Goal: Task Accomplishment & Management: Complete application form

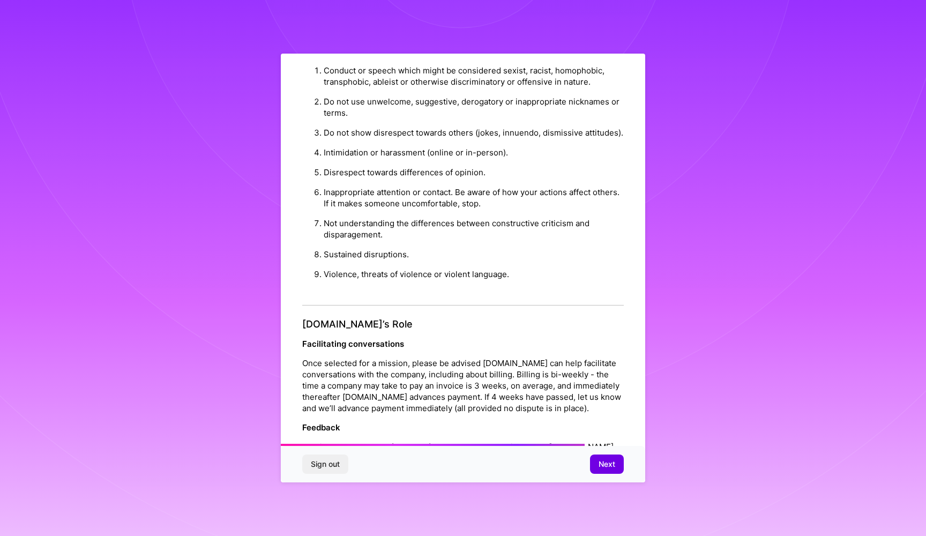
scroll to position [850, 0]
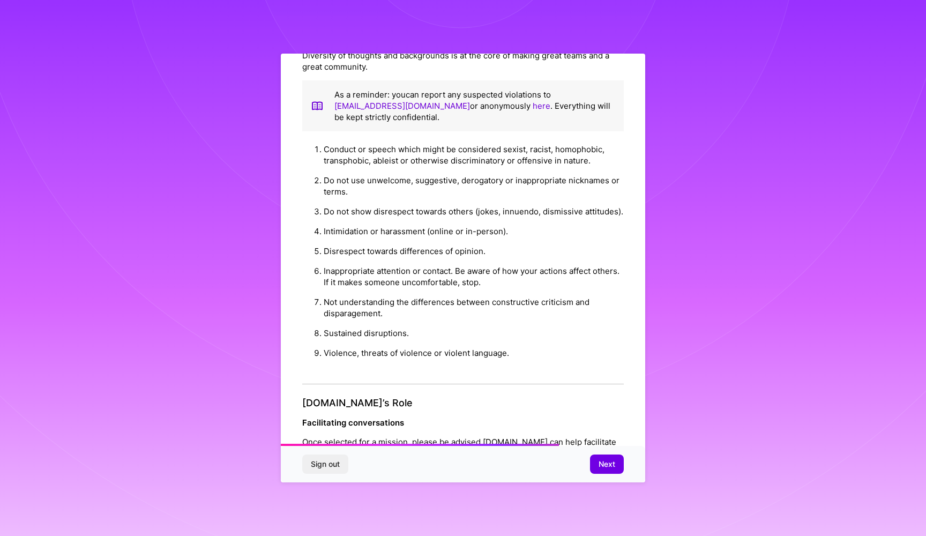
click at [608, 452] on div "Sign out Next" at bounding box center [463, 464] width 365 height 36
click at [613, 462] on span "Next" at bounding box center [607, 464] width 17 height 11
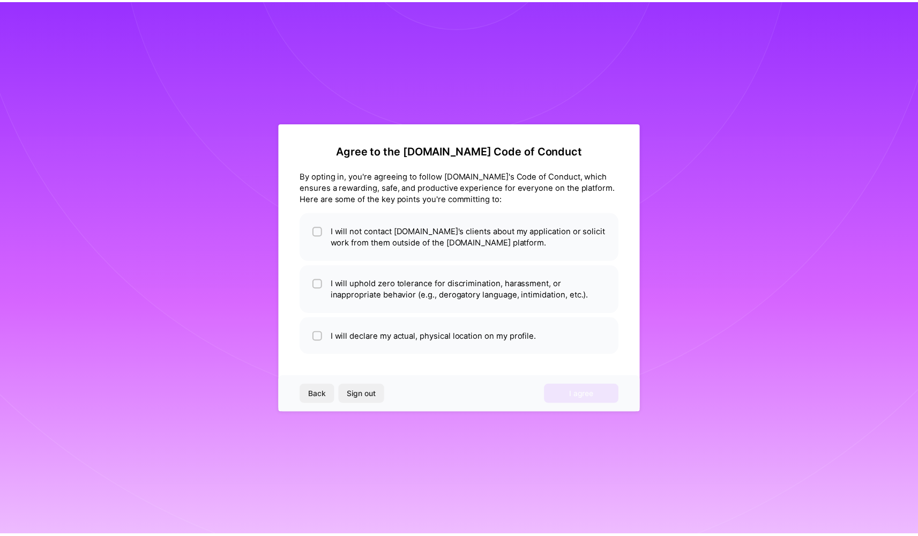
scroll to position [0, 0]
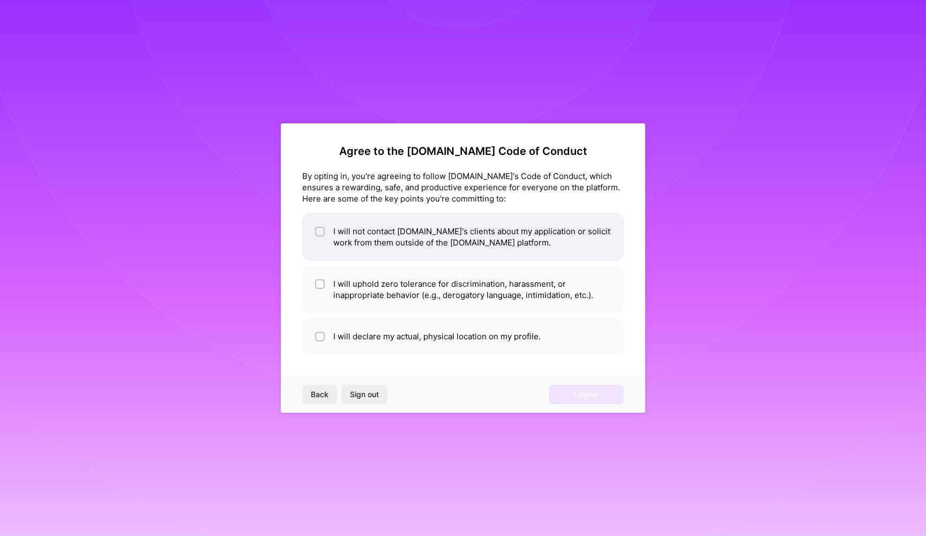
click at [430, 247] on li "I will not contact [DOMAIN_NAME]'s clients about my application or solicit work…" at bounding box center [463, 237] width 322 height 48
checkbox input "true"
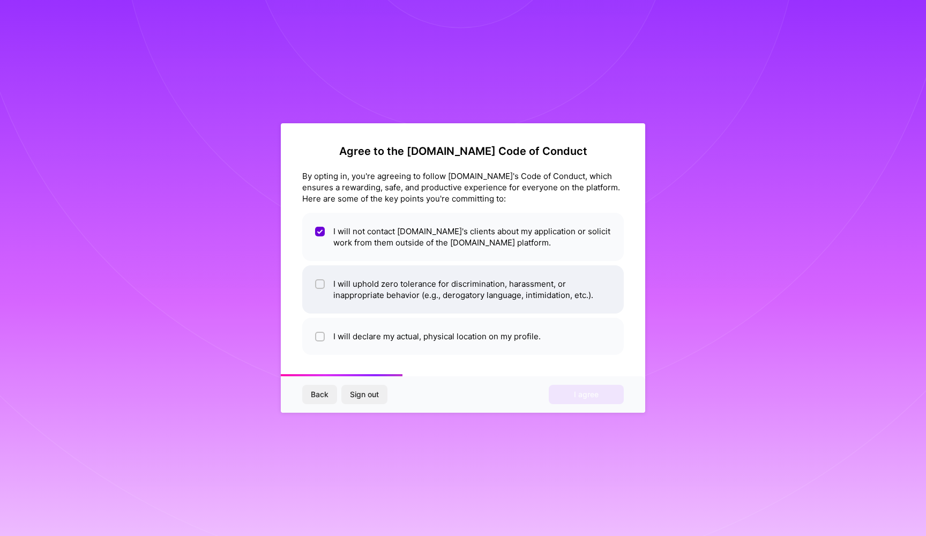
click at [362, 292] on li "I will uphold zero tolerance for discrimination, harassment, or inappropriate b…" at bounding box center [463, 289] width 322 height 48
checkbox input "true"
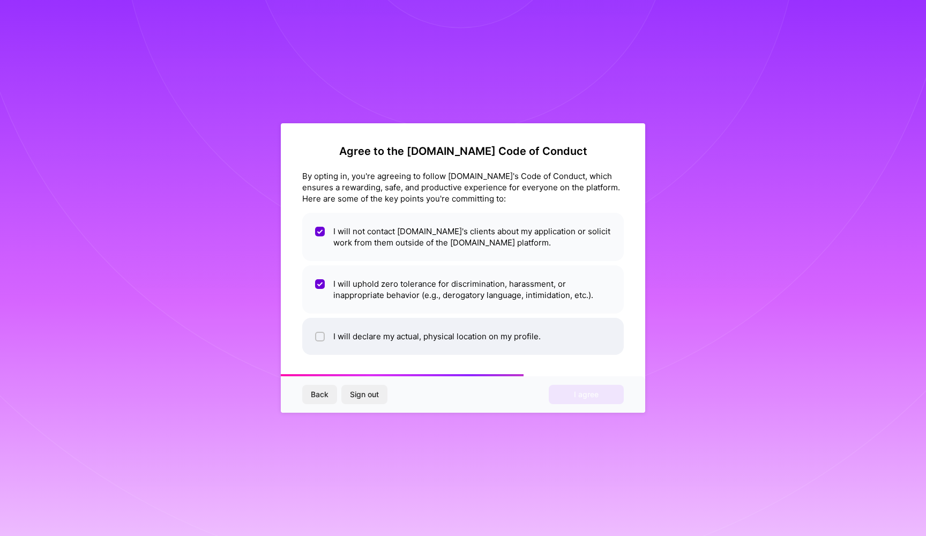
click at [407, 333] on li "I will declare my actual, physical location on my profile." at bounding box center [463, 336] width 322 height 37
checkbox input "true"
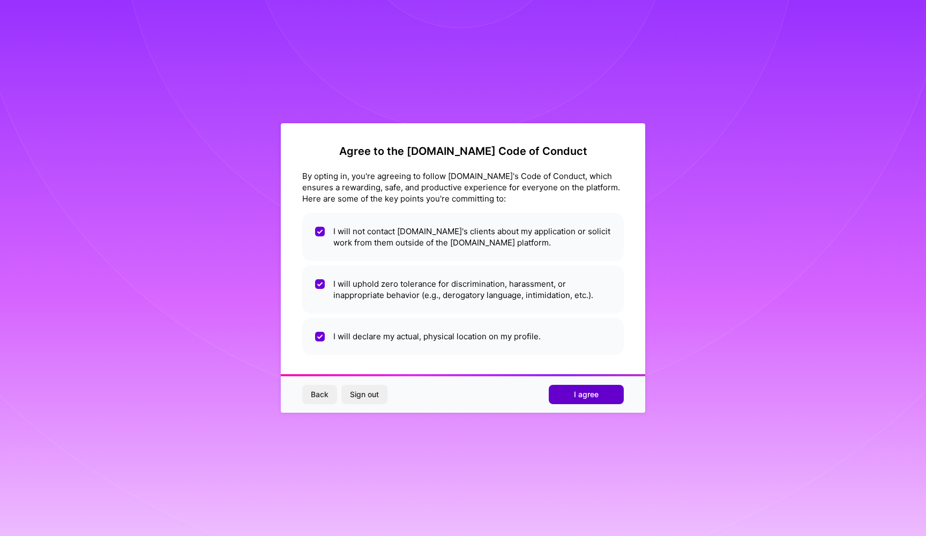
click at [600, 398] on button "I agree" at bounding box center [586, 394] width 75 height 19
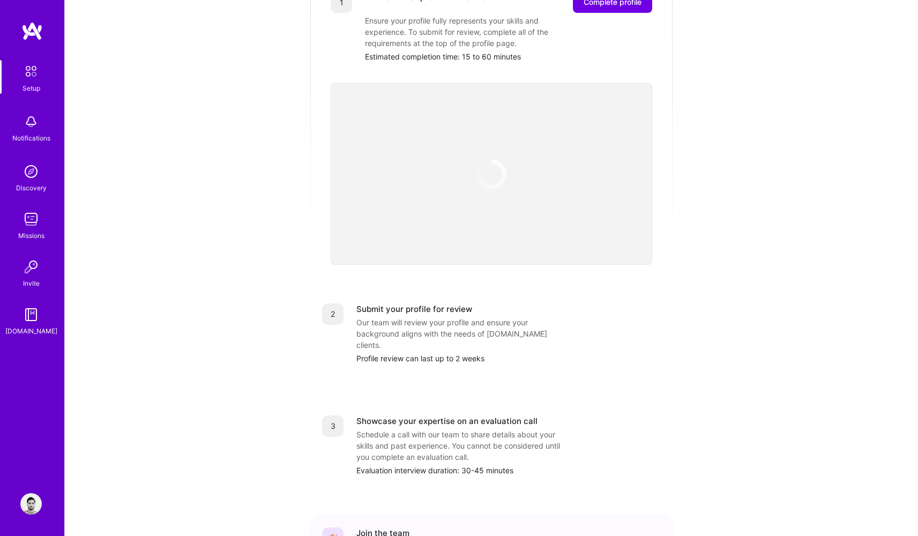
scroll to position [94, 0]
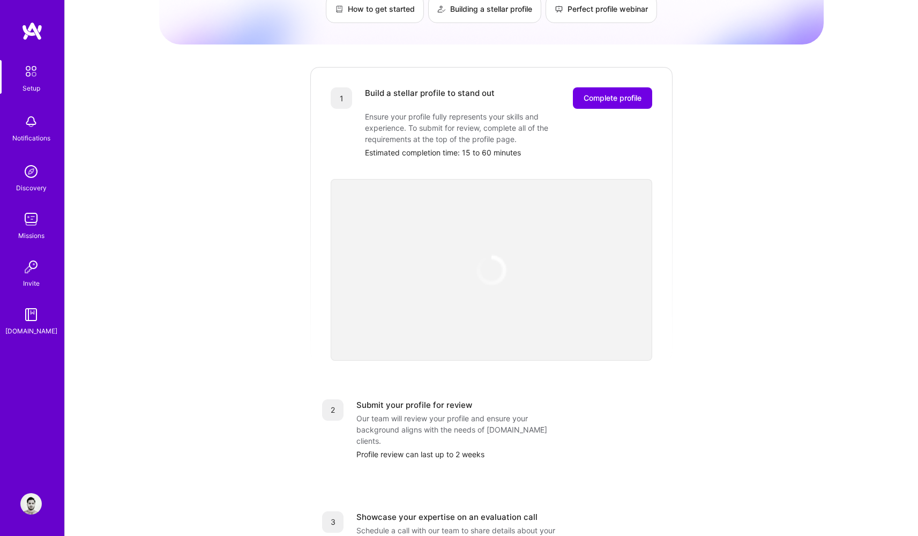
click at [497, 256] on img at bounding box center [491, 270] width 38 height 38
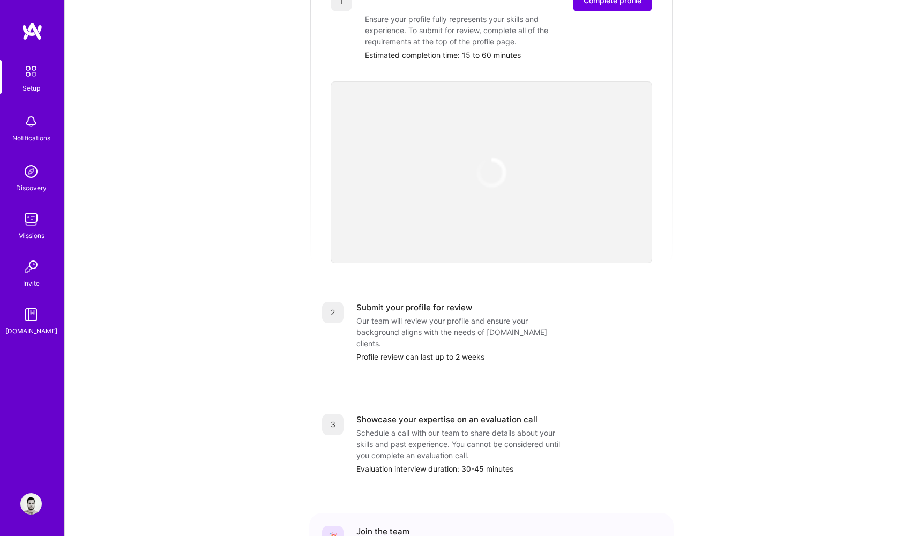
scroll to position [109, 0]
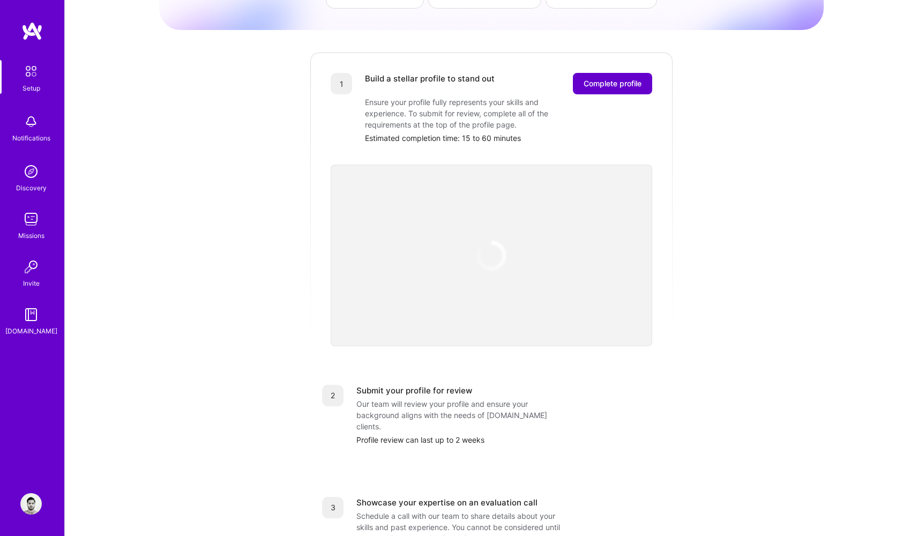
click at [628, 73] on button "Complete profile" at bounding box center [612, 83] width 79 height 21
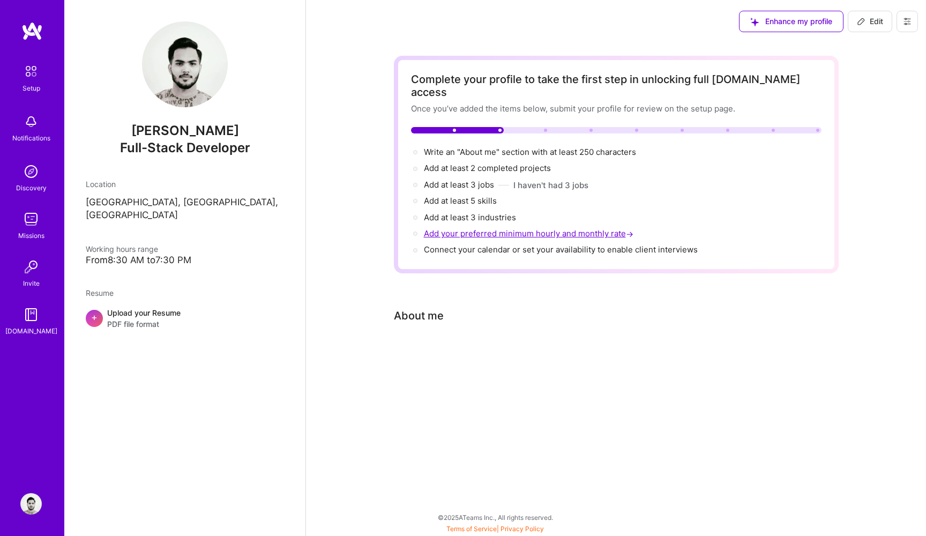
click at [511, 228] on span "Add your preferred minimum hourly and monthly rate →" at bounding box center [530, 233] width 212 height 10
select select "US"
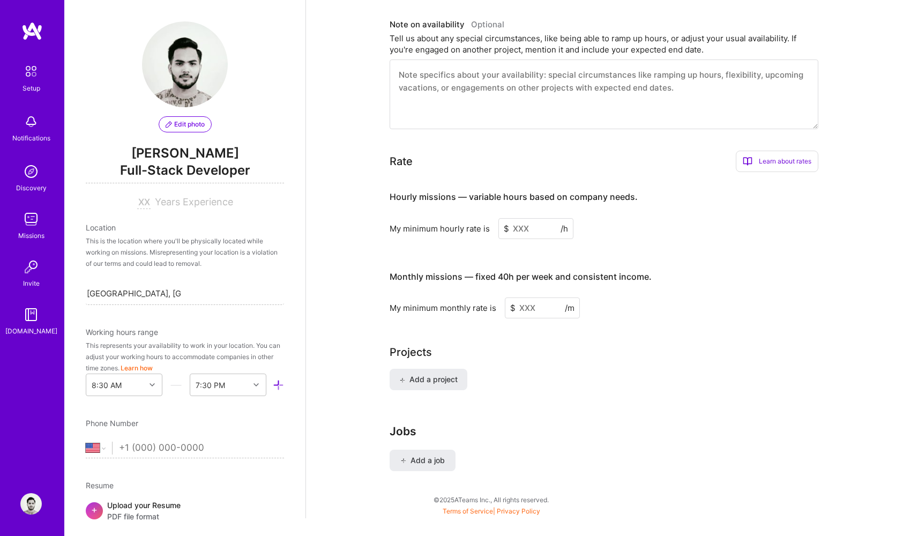
scroll to position [529, 0]
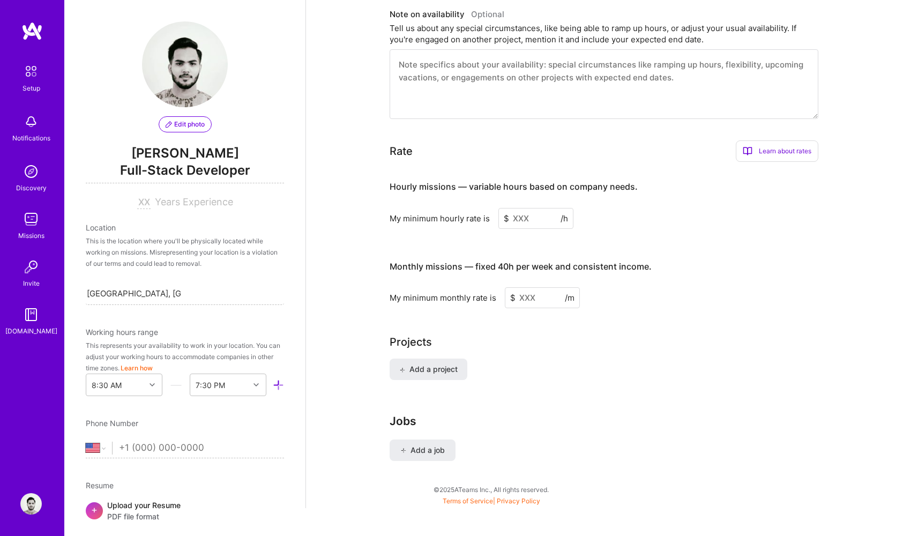
click at [523, 208] on input at bounding box center [536, 218] width 75 height 21
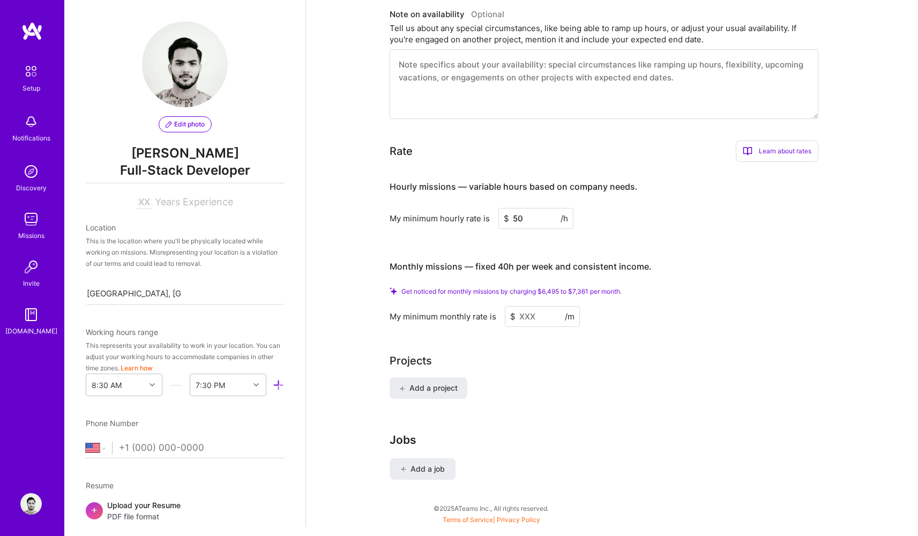
type input "50"
click at [543, 306] on input at bounding box center [542, 316] width 75 height 21
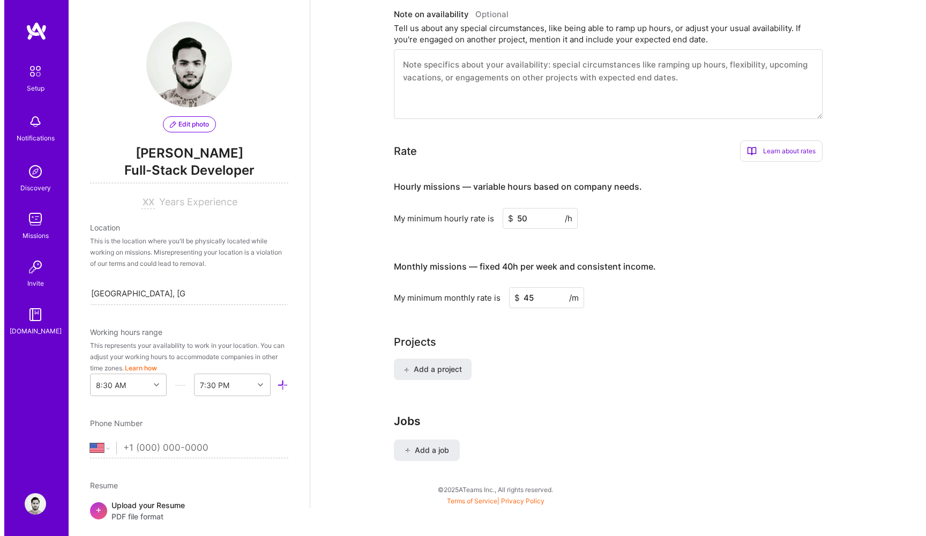
scroll to position [513, 0]
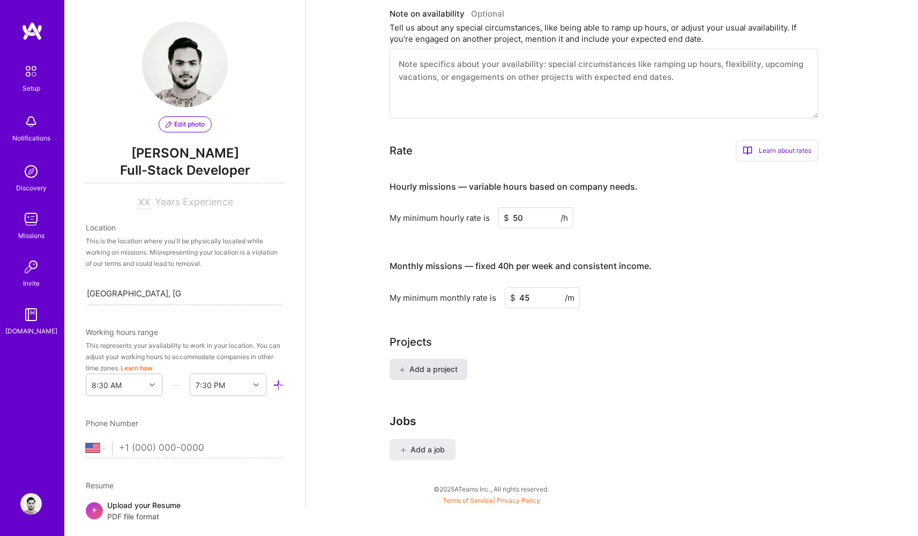
type input "45"
click at [451, 364] on span "Add a project" at bounding box center [428, 369] width 58 height 11
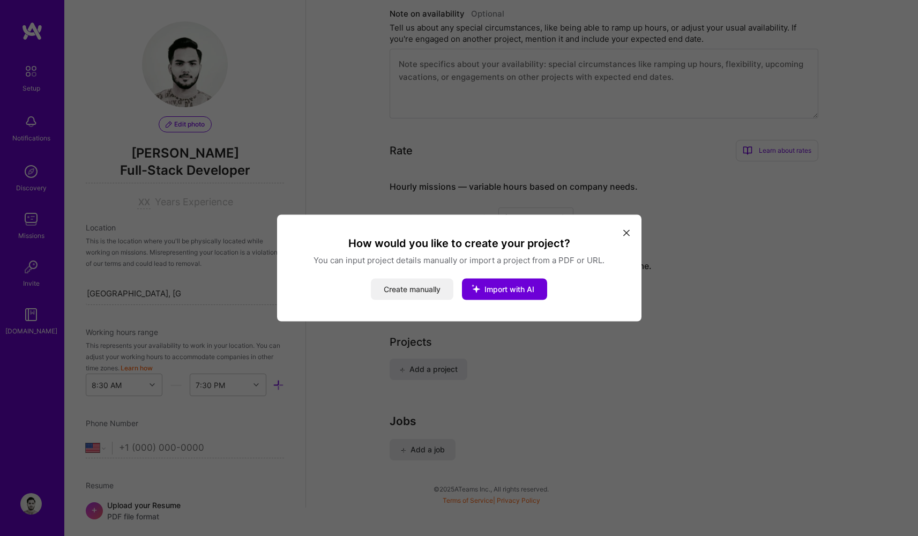
click at [440, 288] on button "Create manually" at bounding box center [412, 289] width 83 height 21
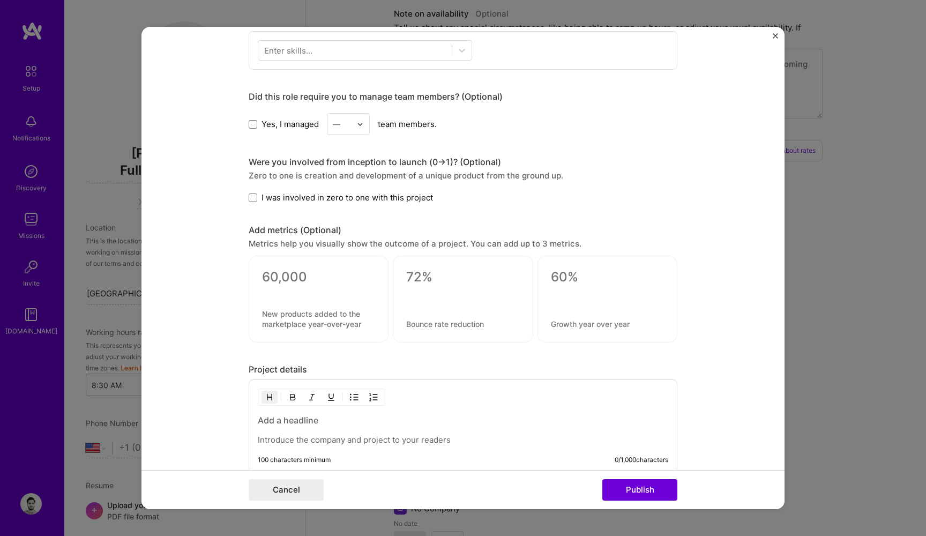
scroll to position [0, 0]
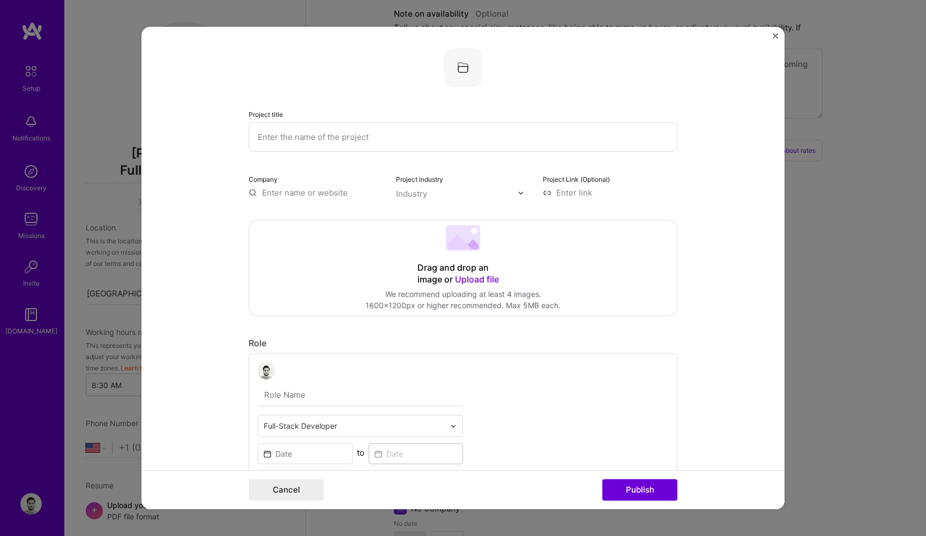
click at [773, 39] on button "Close" at bounding box center [775, 38] width 5 height 11
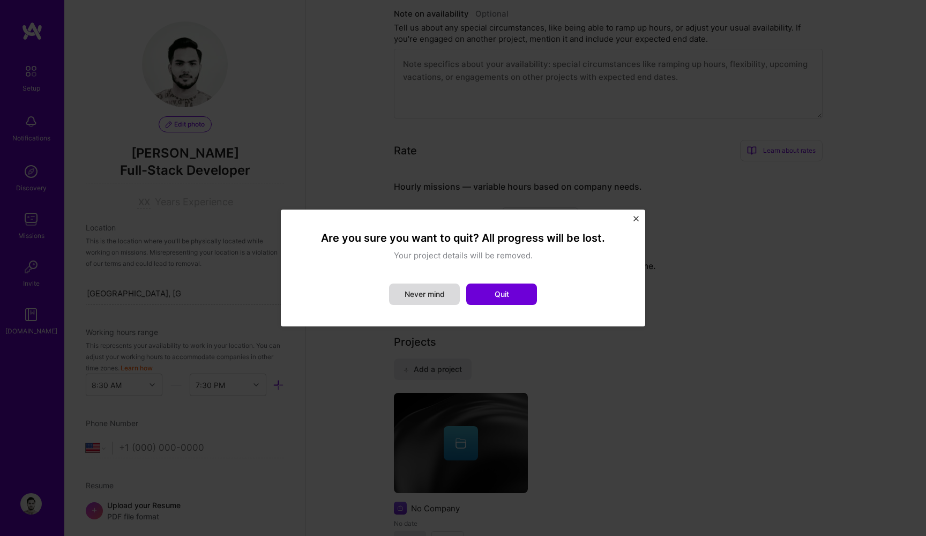
click at [432, 297] on button "Never mind" at bounding box center [424, 294] width 71 height 21
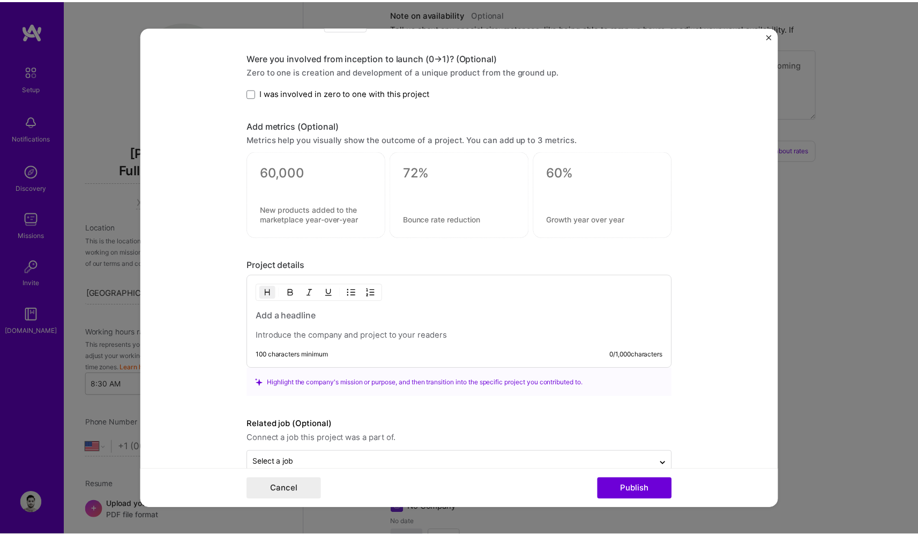
scroll to position [642, 0]
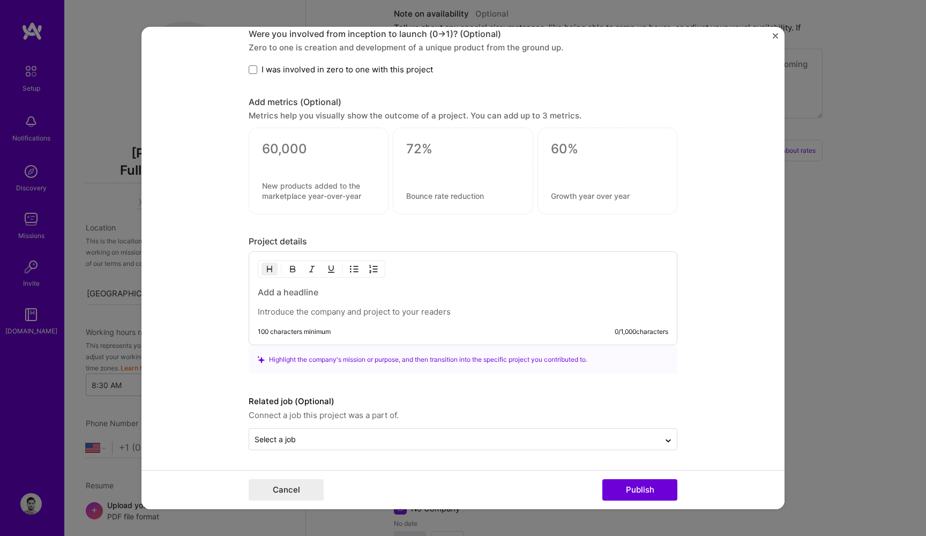
click at [774, 37] on img "Close" at bounding box center [775, 35] width 5 height 5
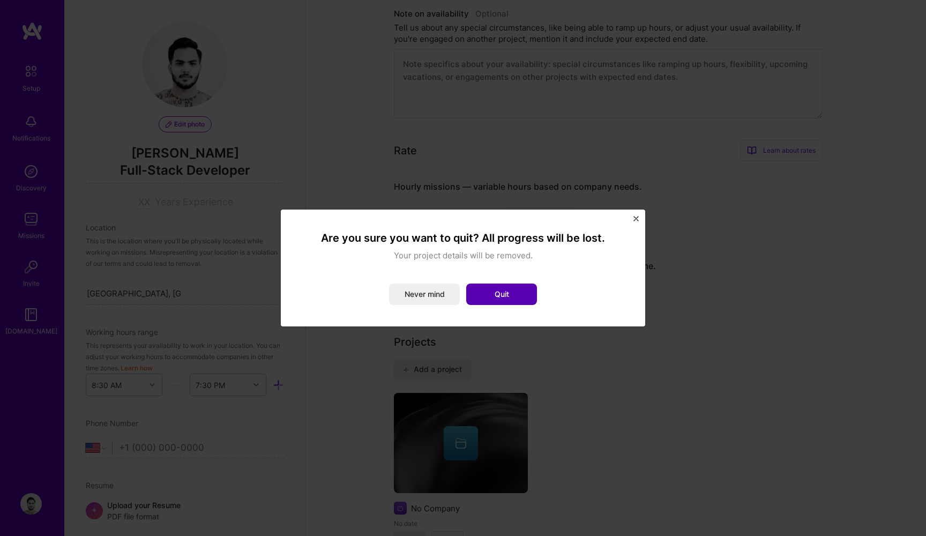
click at [497, 297] on button "Quit" at bounding box center [501, 294] width 71 height 21
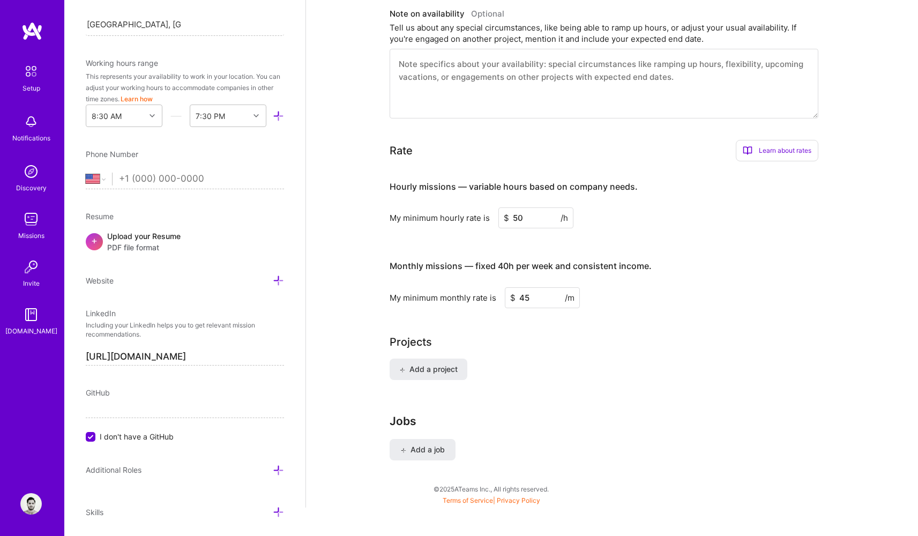
scroll to position [344, 0]
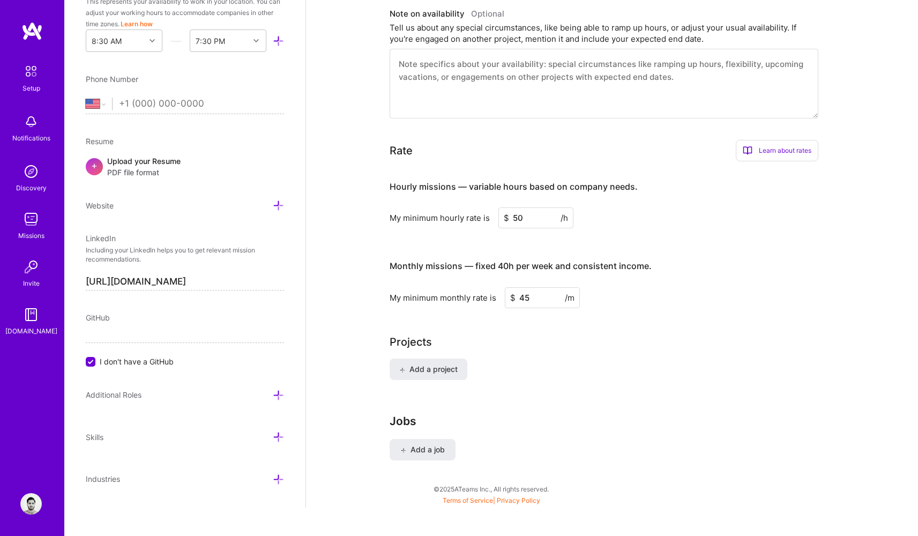
click at [148, 363] on span "I don't have a GitHub" at bounding box center [137, 361] width 74 height 11
click at [96, 363] on input "I don't have a GitHub" at bounding box center [92, 363] width 10 height 10
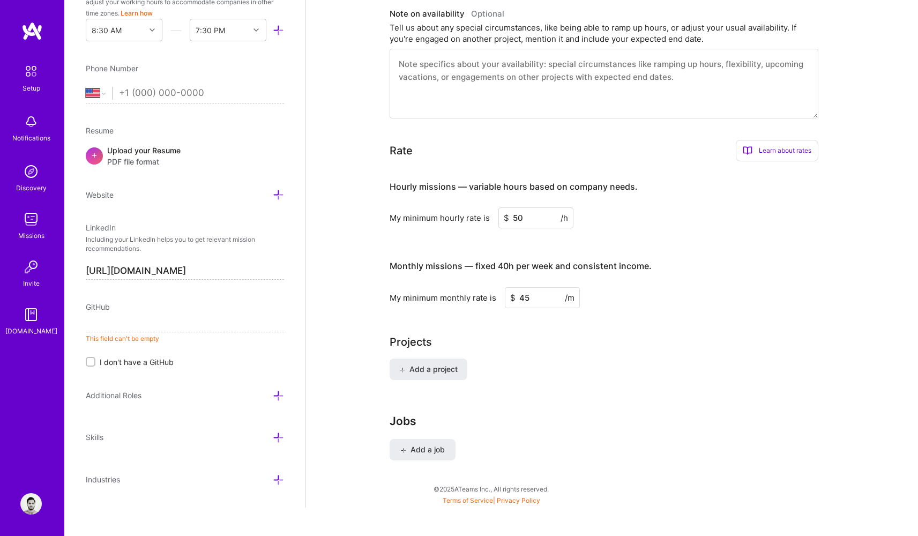
click at [161, 361] on span "I don't have a GitHub" at bounding box center [137, 361] width 74 height 11
click at [95, 361] on input "I don't have a GitHub" at bounding box center [92, 363] width 8 height 8
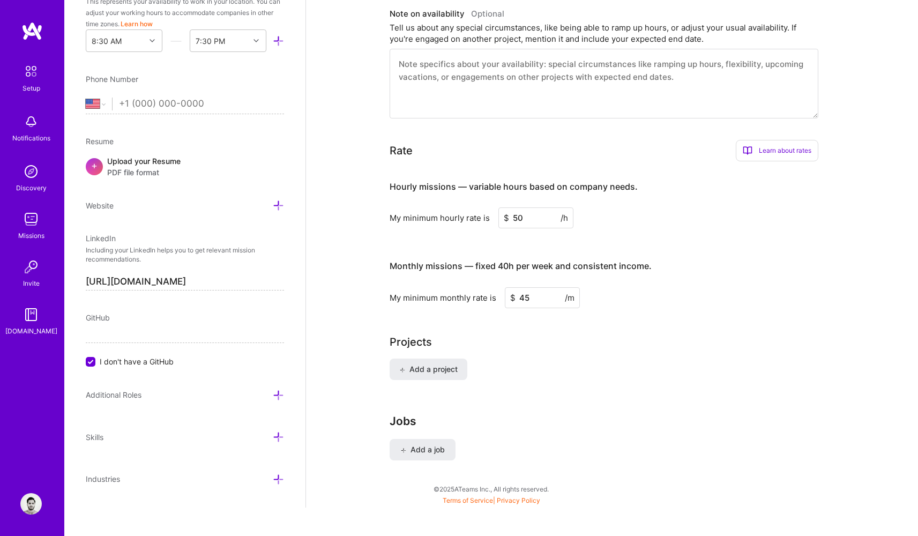
scroll to position [0, 0]
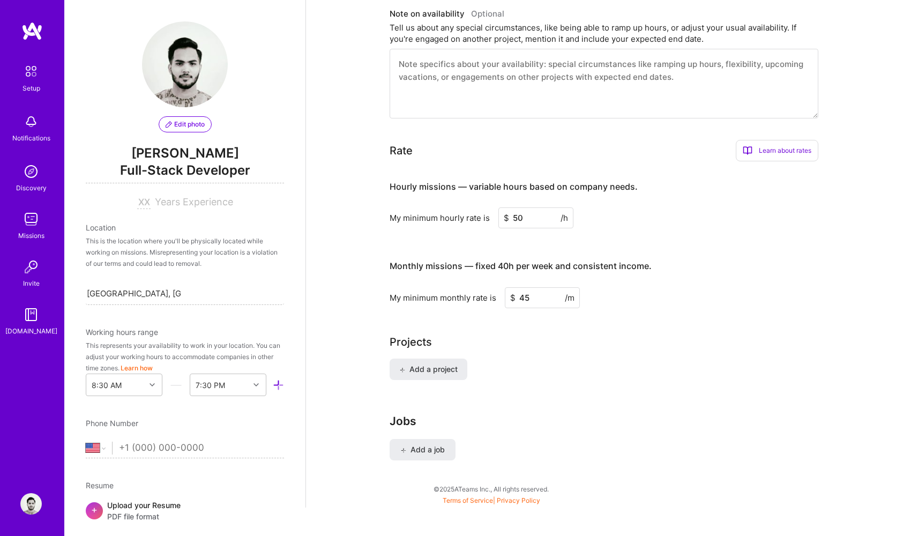
click at [182, 205] on span "Years Experience" at bounding box center [194, 201] width 78 height 11
click at [139, 204] on input at bounding box center [143, 202] width 13 height 13
type input "6"
click at [356, 209] on div "Complete your profile to take the first step in unlocking full [DOMAIN_NAME] ac…" at bounding box center [612, 19] width 612 height 978
click at [189, 246] on div "This is the location where you'll be physically located while working on missio…" at bounding box center [185, 252] width 198 height 34
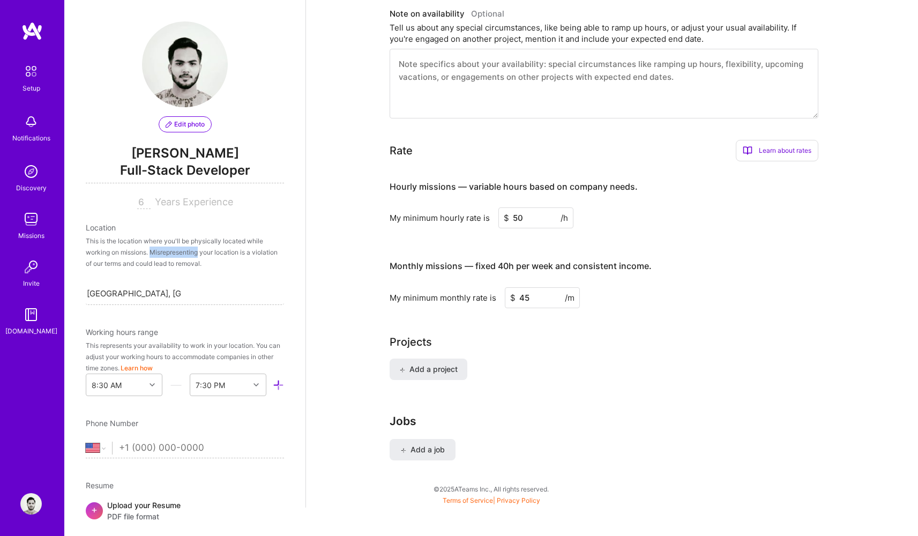
click at [189, 246] on div "This is the location where you'll be physically located while working on missio…" at bounding box center [185, 252] width 198 height 34
click at [271, 285] on div "[GEOGRAPHIC_DATA], [GEOGRAPHIC_DATA], [GEOGRAPHIC_DATA] [GEOGRAPHIC_DATA], [GEO…" at bounding box center [185, 293] width 198 height 23
click at [339, 207] on div "Complete your profile to take the first step in unlocking full [DOMAIN_NAME] ac…" at bounding box center [612, 19] width 612 height 978
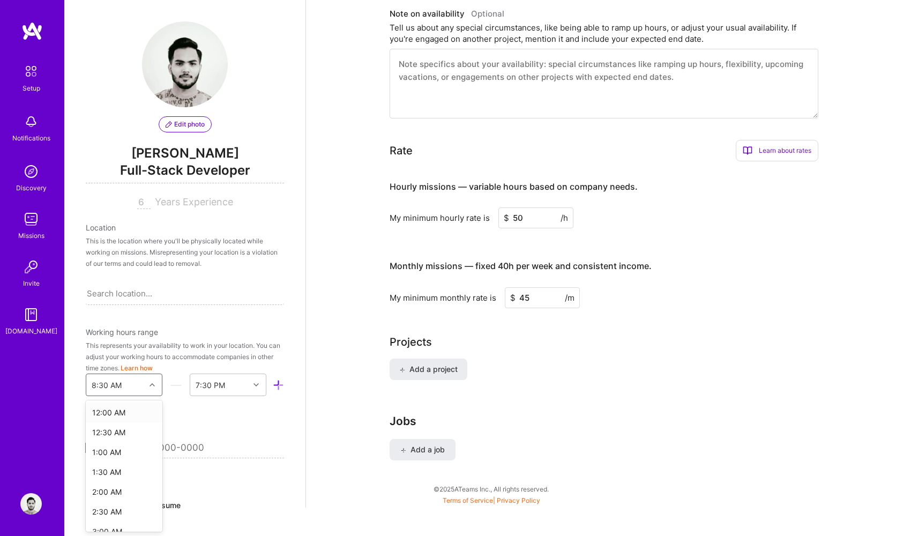
click at [150, 385] on div "Edit photo [PERSON_NAME] Full-Stack Developer 6 Years Experience Location This …" at bounding box center [184, 268] width 241 height 536
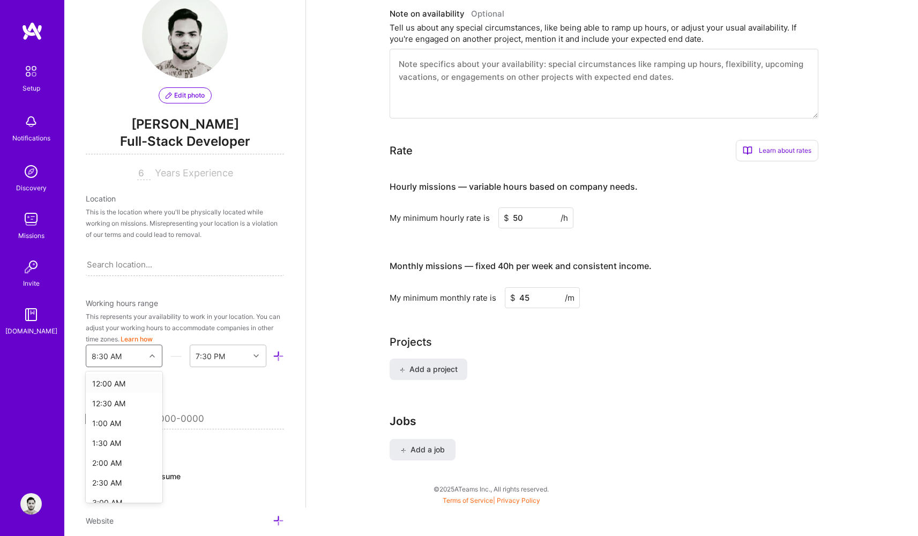
scroll to position [29, 0]
click at [190, 310] on div "Working hours range This represents your availability to work in your location.…" at bounding box center [185, 332] width 198 height 70
click at [150, 359] on div at bounding box center [153, 355] width 17 height 14
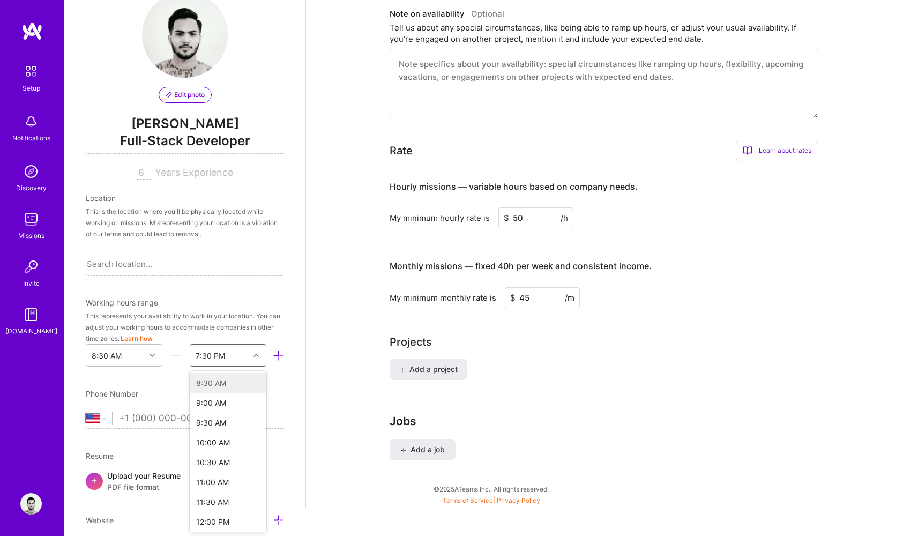
drag, startPoint x: 239, startPoint y: 359, endPoint x: 245, endPoint y: 359, distance: 6.4
click at [240, 359] on div "7:30 PM" at bounding box center [219, 355] width 59 height 21
click at [266, 357] on div at bounding box center [275, 356] width 18 height 12
click at [274, 356] on icon at bounding box center [278, 355] width 11 height 11
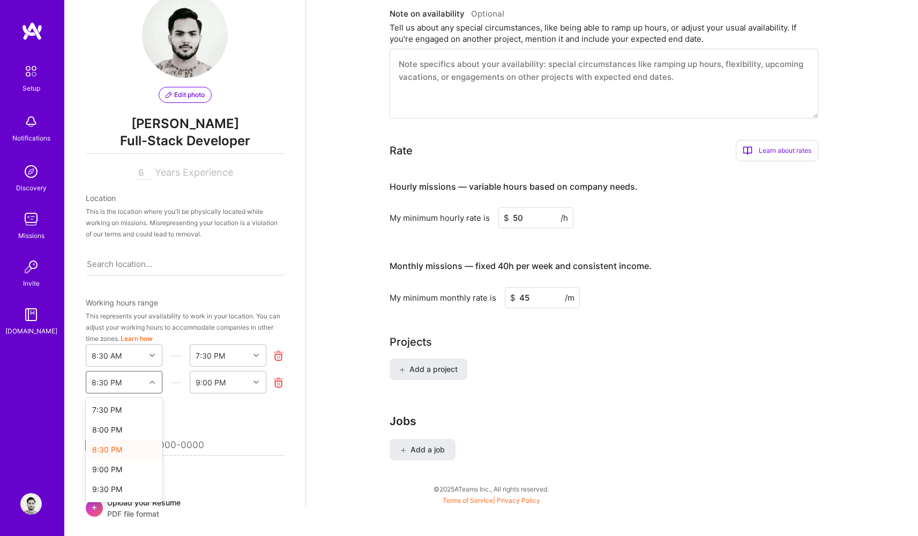
click at [149, 383] on div "option 8:30 PM selected, 3 of 34. 34 results available. Use Up and Down to choo…" at bounding box center [124, 382] width 77 height 23
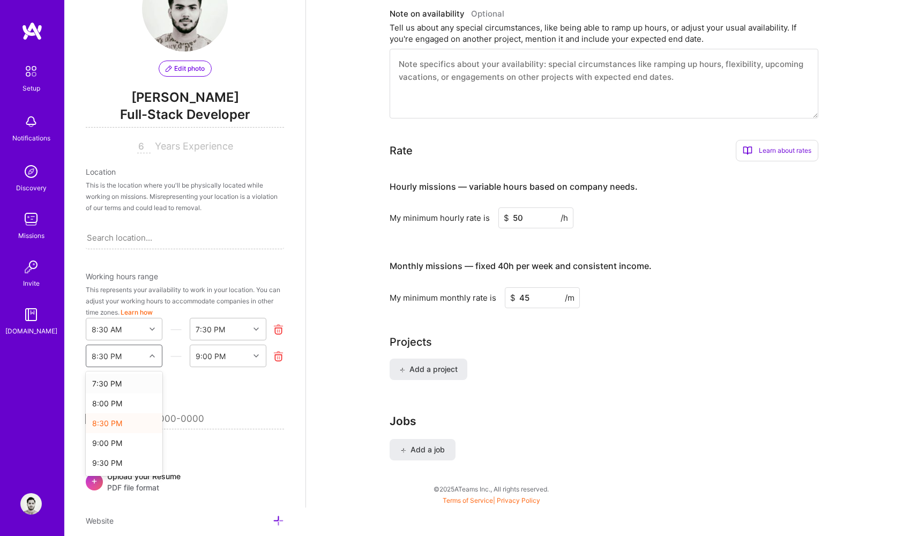
scroll to position [56, 0]
click at [225, 408] on input "tel" at bounding box center [201, 418] width 165 height 31
click at [150, 354] on icon at bounding box center [152, 355] width 5 height 5
click at [224, 405] on input "tel" at bounding box center [201, 418] width 165 height 31
click at [273, 358] on icon at bounding box center [278, 355] width 11 height 11
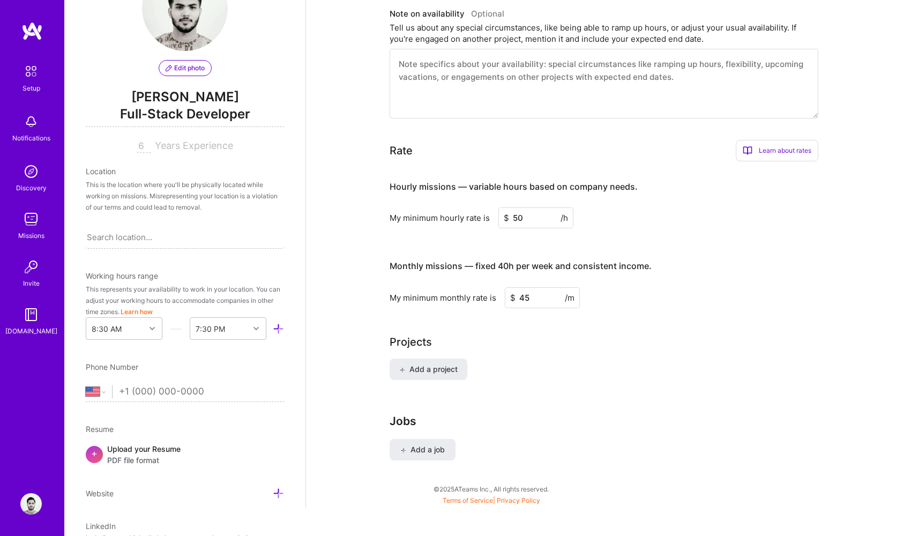
scroll to position [0, 0]
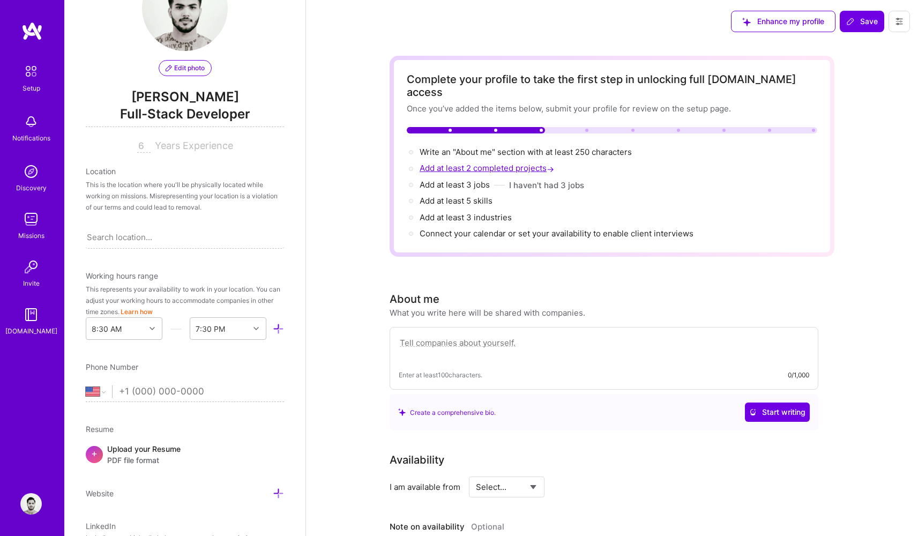
click at [497, 163] on span "Add at least 2 completed projects →" at bounding box center [488, 168] width 137 height 10
click at [482, 163] on span "Add at least 2 completed projects →" at bounding box center [488, 168] width 137 height 10
click at [474, 180] on span "Add at least 3 jobs →" at bounding box center [460, 185] width 80 height 10
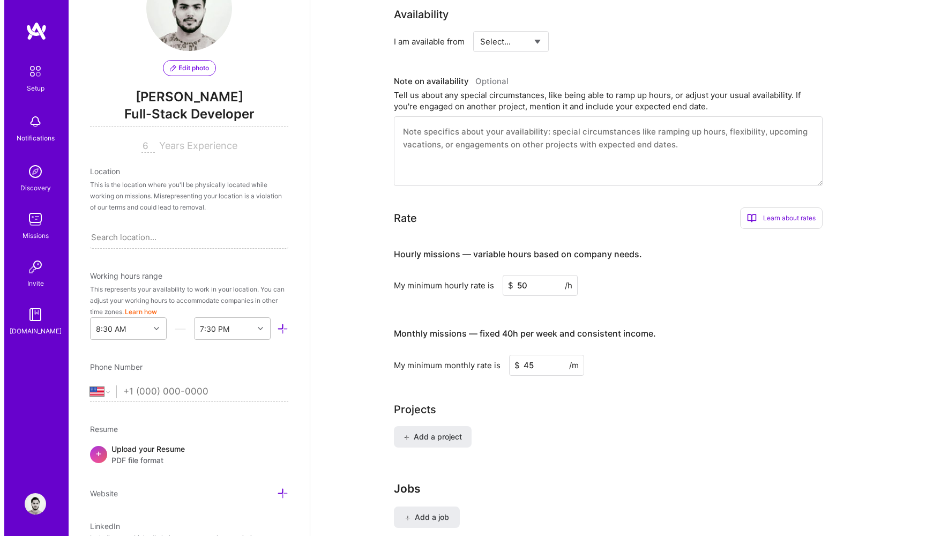
scroll to position [513, 0]
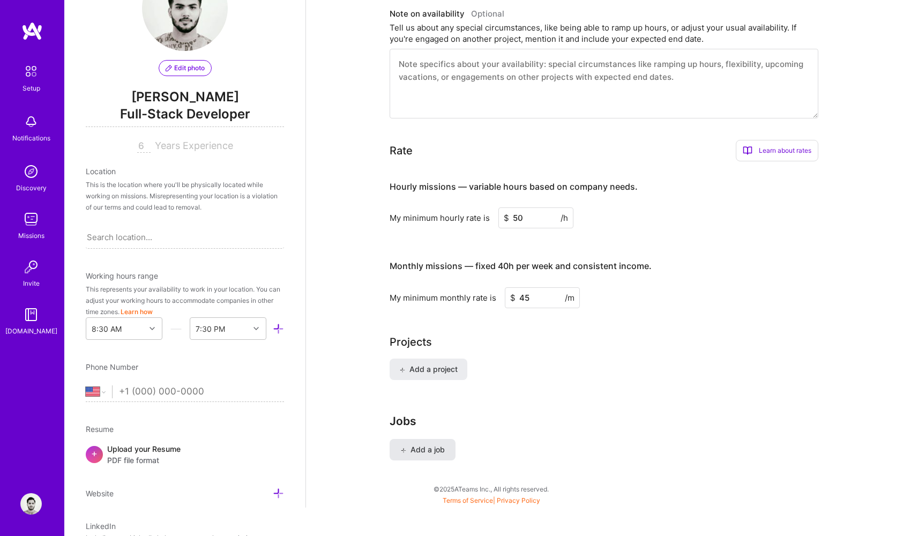
click at [429, 444] on span "Add a job" at bounding box center [422, 449] width 44 height 11
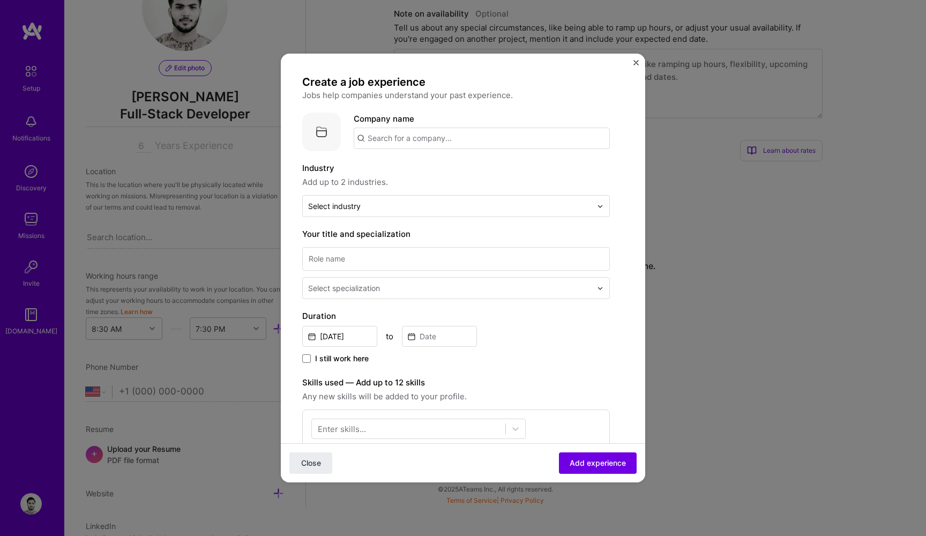
click at [391, 146] on input "text" at bounding box center [482, 138] width 256 height 21
type input "Yellow Beam Technologies"
click at [311, 463] on button "Close" at bounding box center [310, 462] width 43 height 21
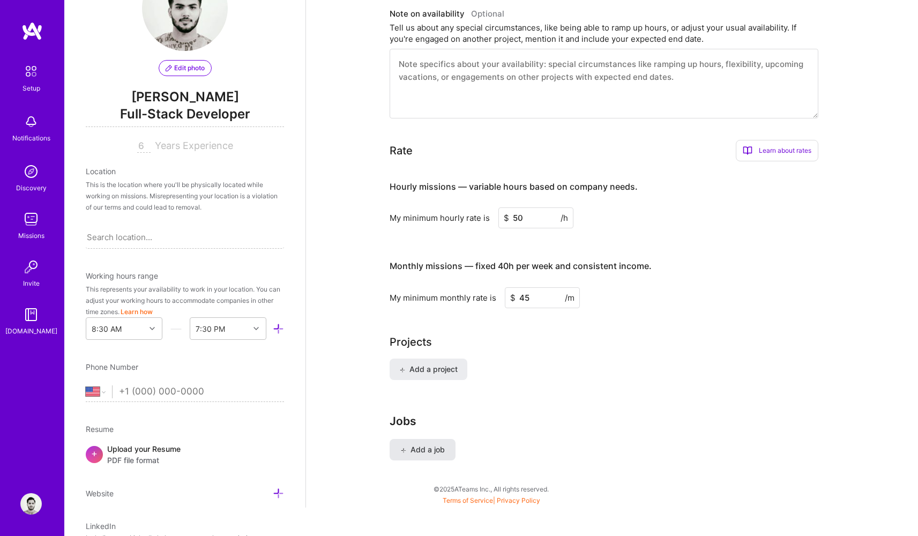
click at [433, 442] on button "Add a job" at bounding box center [423, 449] width 66 height 21
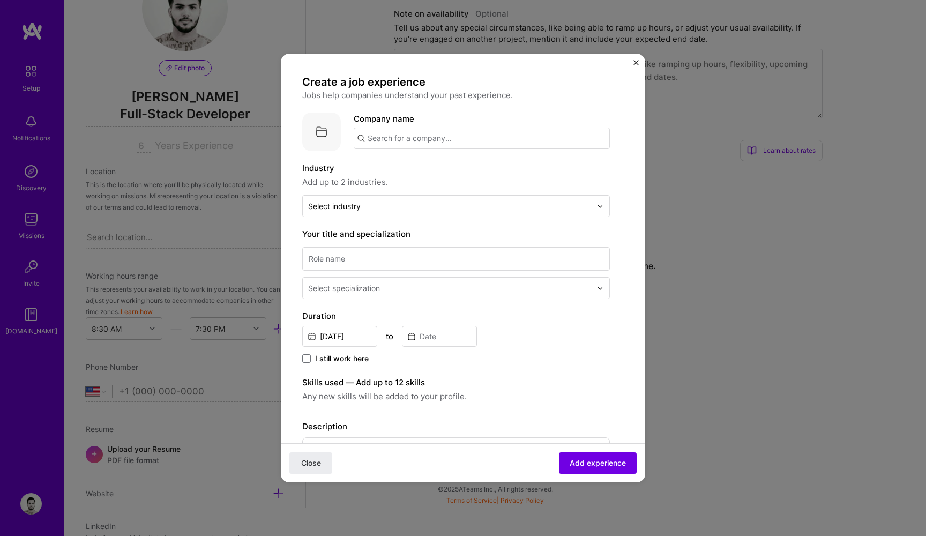
click at [461, 134] on input "text" at bounding box center [482, 138] width 256 height 21
type input "Yellow Beam Technologies"
click at [502, 169] on div "Yellow Beam Technologies" at bounding box center [470, 168] width 112 height 19
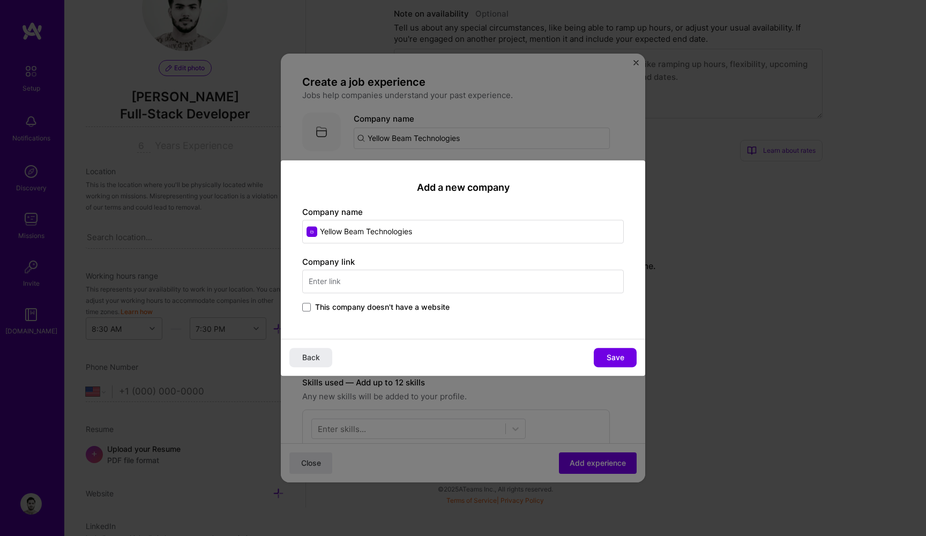
click at [379, 283] on input "text" at bounding box center [463, 282] width 322 height 24
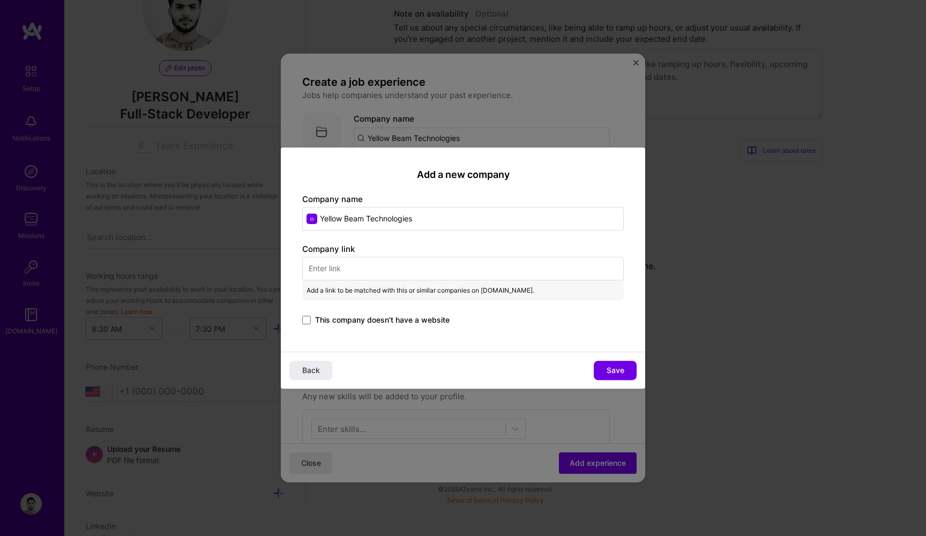
click at [369, 269] on input "text" at bounding box center [463, 269] width 322 height 24
paste input "[URL][DOMAIN_NAME]"
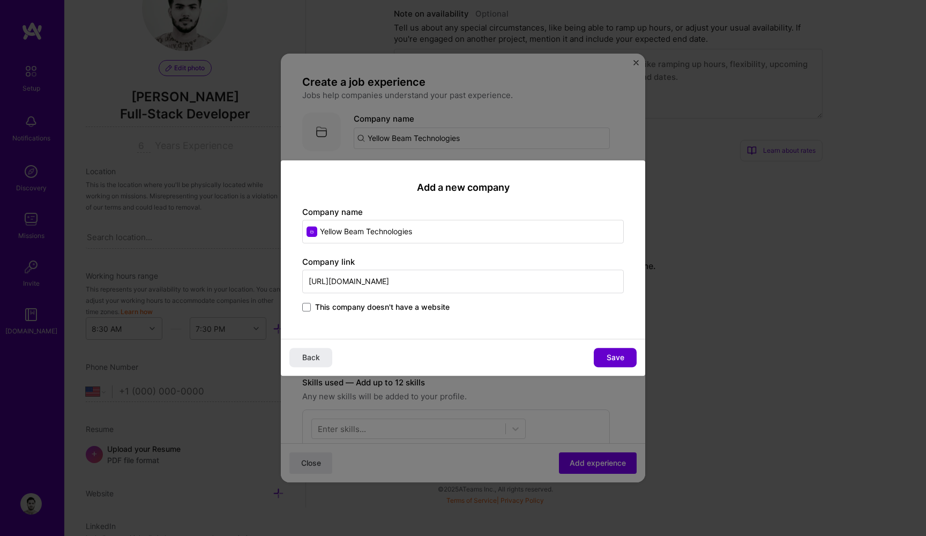
type input "[URL][DOMAIN_NAME]"
click at [612, 359] on span "Save" at bounding box center [616, 357] width 18 height 11
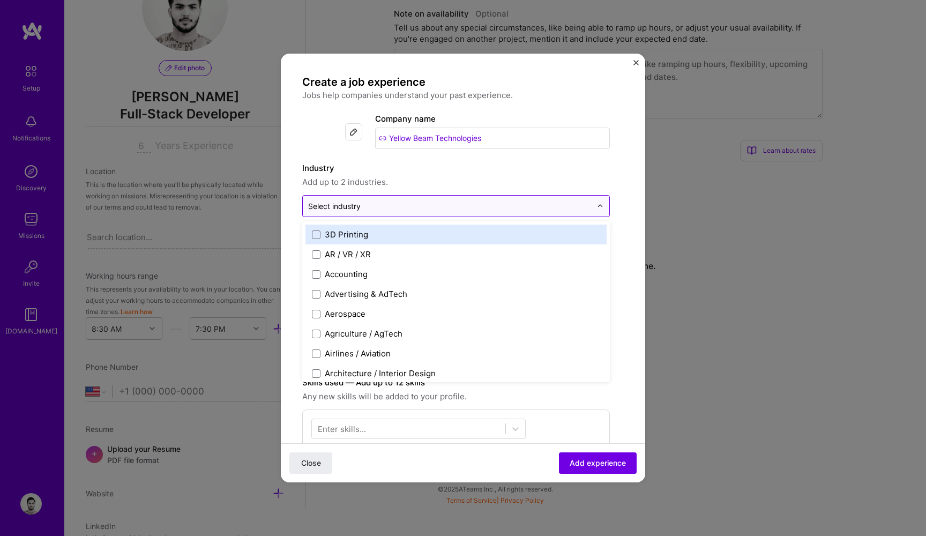
click at [362, 203] on input "text" at bounding box center [450, 205] width 284 height 11
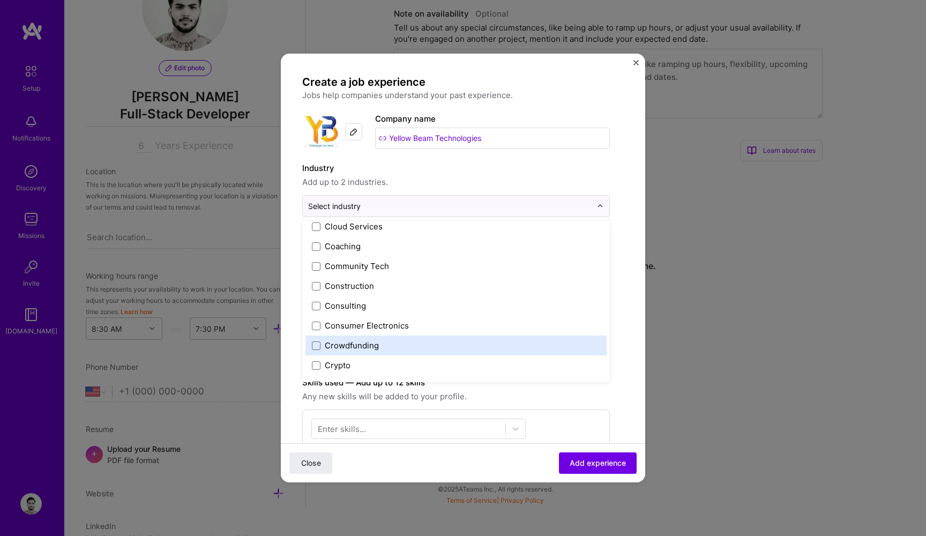
scroll to position [0, 0]
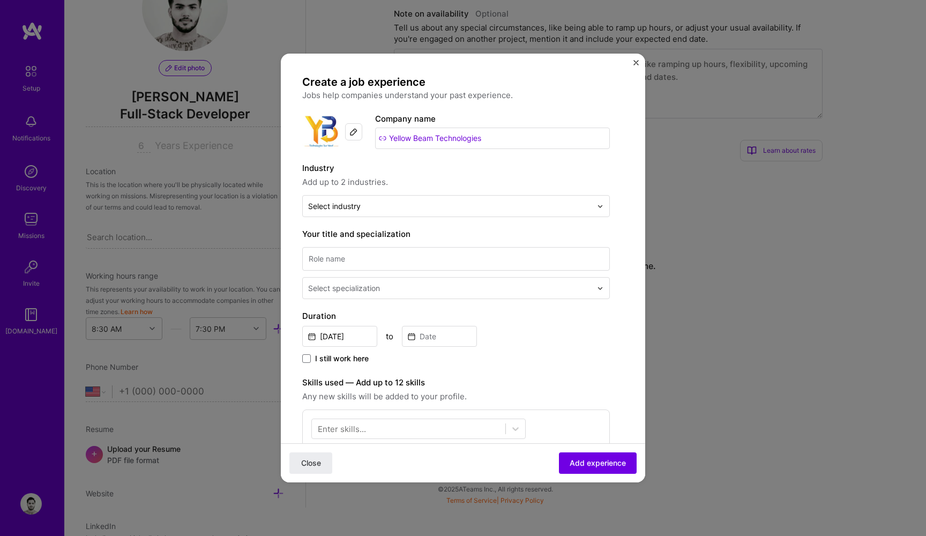
click at [431, 177] on span "Add up to 2 industries." at bounding box center [456, 182] width 308 height 13
click at [367, 261] on input at bounding box center [456, 259] width 308 height 24
click at [360, 265] on input at bounding box center [456, 259] width 308 height 24
type input "Senior Software Engineer"
click at [347, 341] on input "[DATE]" at bounding box center [339, 336] width 75 height 21
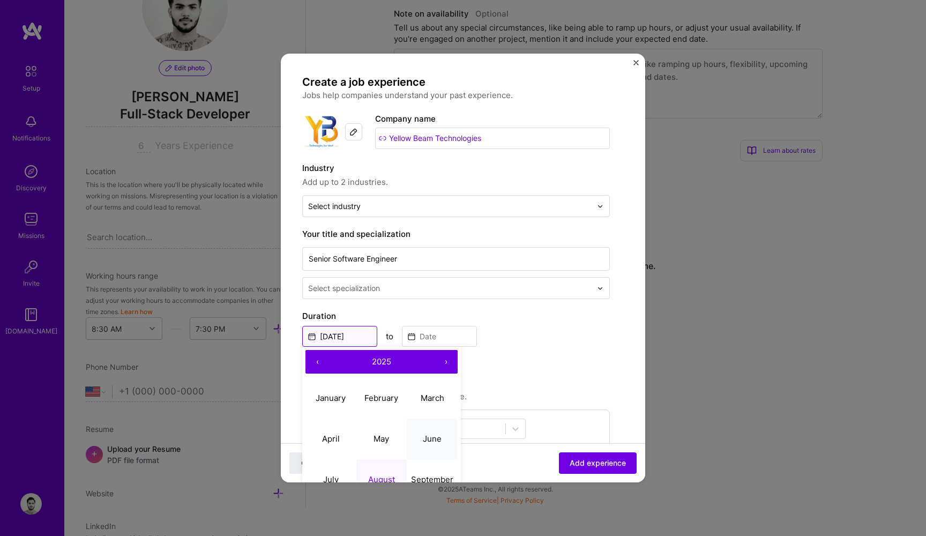
scroll to position [160, 0]
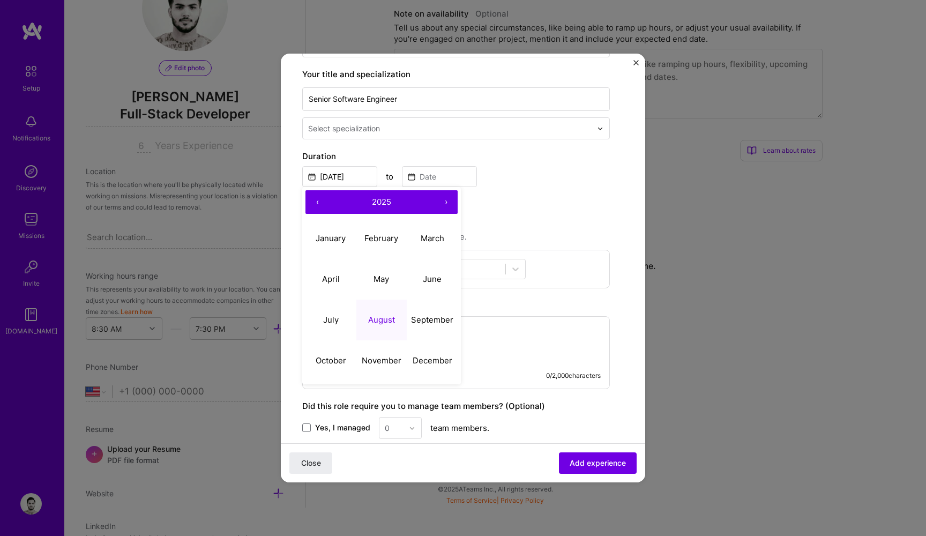
click at [363, 196] on button "2025" at bounding box center [381, 202] width 105 height 24
click at [428, 243] on button "2023" at bounding box center [432, 238] width 51 height 41
click at [385, 315] on abbr "August" at bounding box center [381, 320] width 27 height 10
type input "[DATE]"
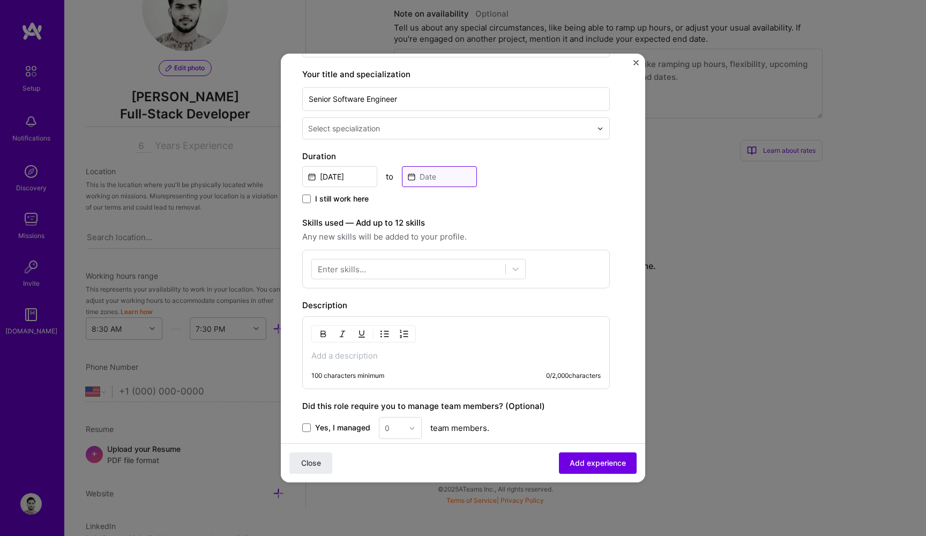
click at [435, 181] on input at bounding box center [439, 176] width 75 height 21
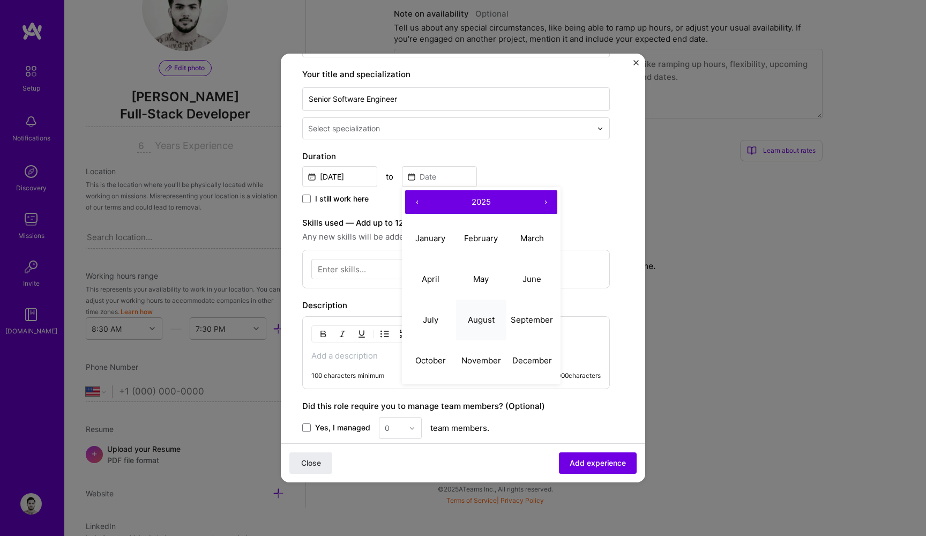
click at [488, 329] on button "August" at bounding box center [481, 320] width 51 height 41
type input "[DATE]"
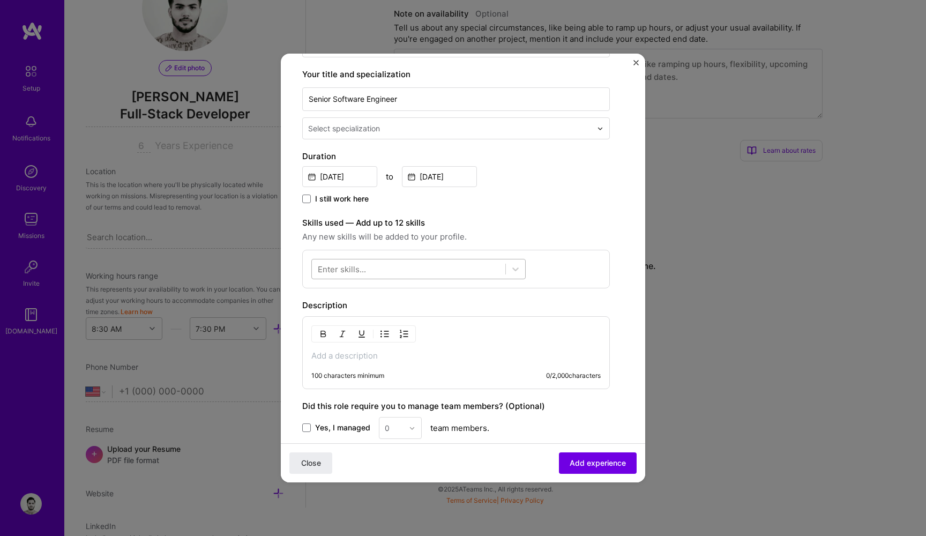
click at [399, 269] on div at bounding box center [409, 270] width 194 height 18
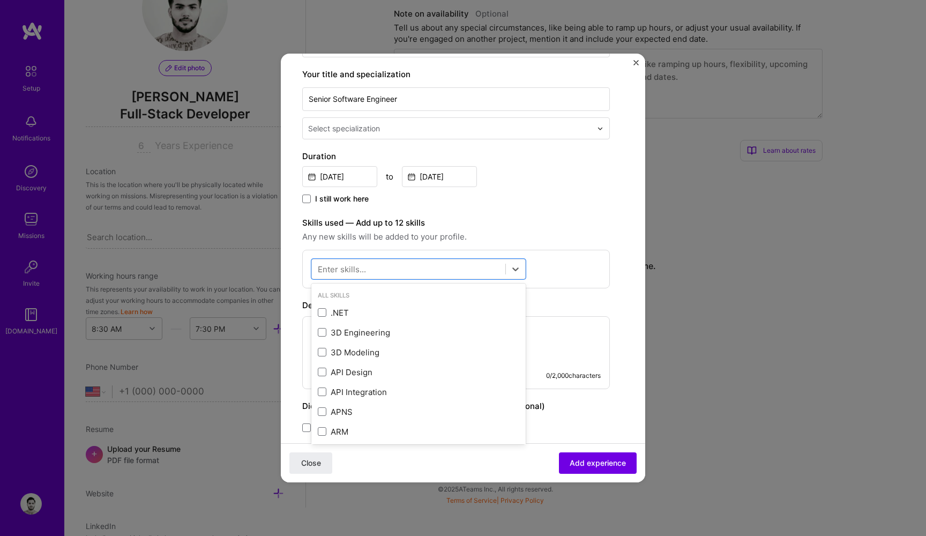
click at [435, 218] on label "Skills used — Add up to 12 skills" at bounding box center [456, 223] width 308 height 13
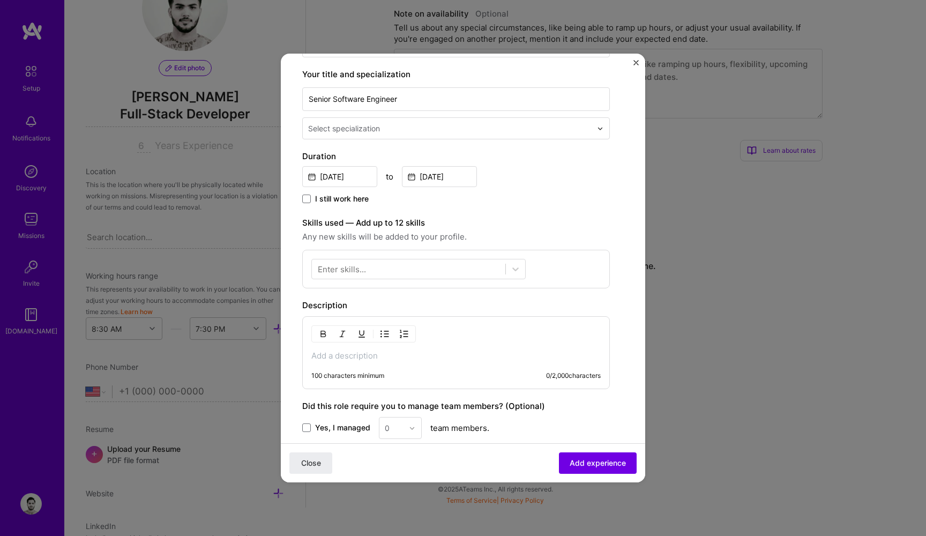
scroll to position [299, 0]
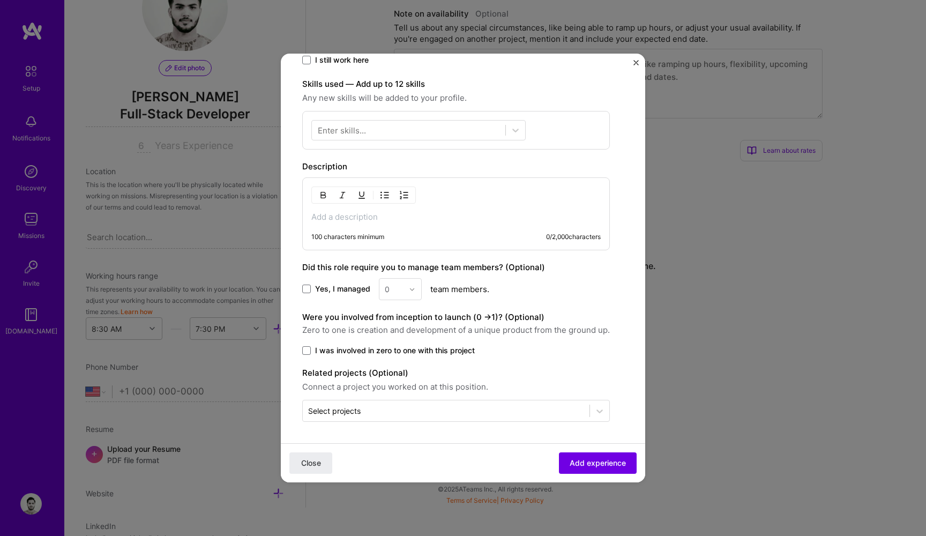
click at [345, 294] on span "Yes, I managed" at bounding box center [342, 289] width 55 height 11
click at [0, 0] on input "Yes, I managed" at bounding box center [0, 0] width 0 height 0
click at [395, 292] on input "text" at bounding box center [394, 289] width 19 height 11
click at [398, 439] on div "7" at bounding box center [400, 435] width 36 height 20
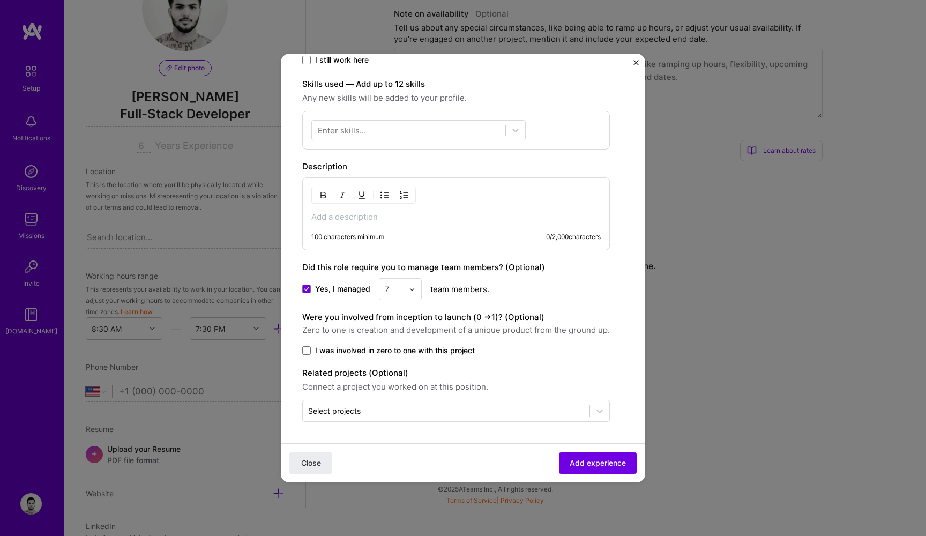
click at [387, 353] on span "I was involved in zero to one with this project" at bounding box center [395, 350] width 160 height 11
click at [0, 0] on input "I was involved in zero to one with this project" at bounding box center [0, 0] width 0 height 0
click at [426, 405] on div at bounding box center [446, 410] width 276 height 13
click at [580, 308] on div "Create a job experience Jobs help companies understand your past experience. Co…" at bounding box center [456, 98] width 308 height 645
click at [571, 468] on span "Add experience" at bounding box center [598, 463] width 56 height 11
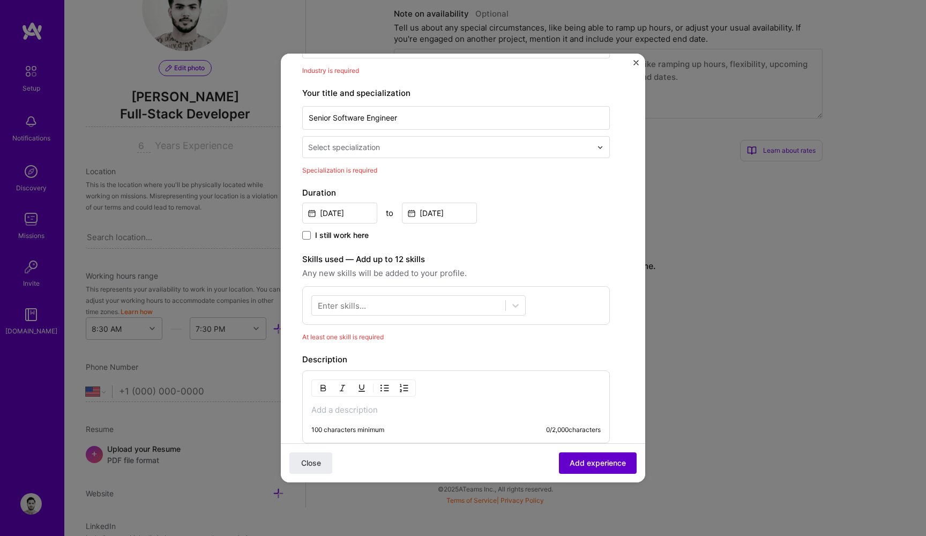
scroll to position [108, 0]
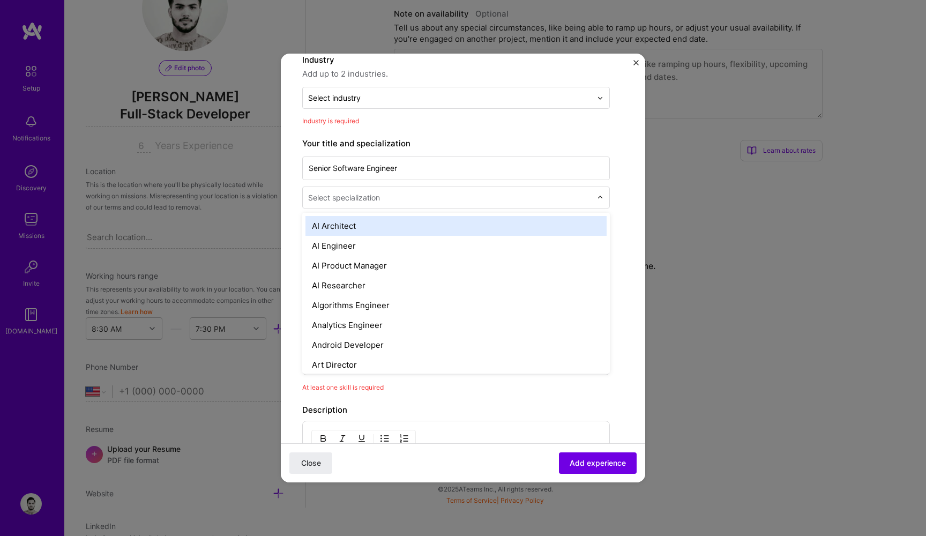
click at [379, 202] on div "Select specialization" at bounding box center [344, 197] width 72 height 11
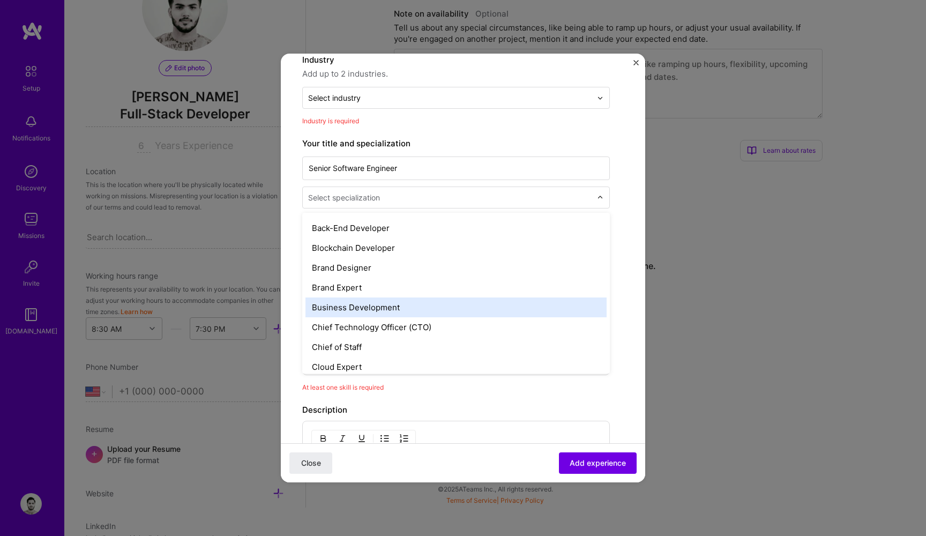
scroll to position [179, 0]
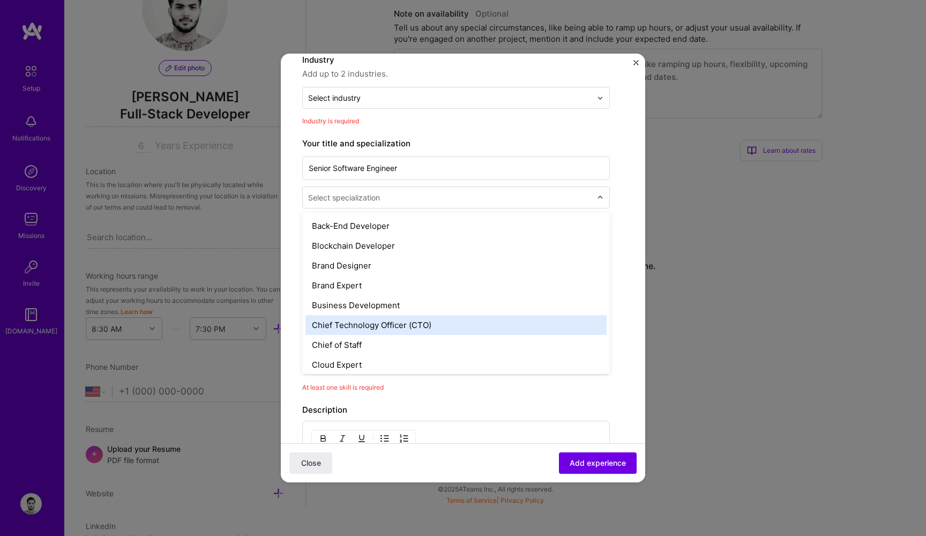
click at [389, 323] on div "Chief Technology Officer (CTO)" at bounding box center [456, 325] width 301 height 20
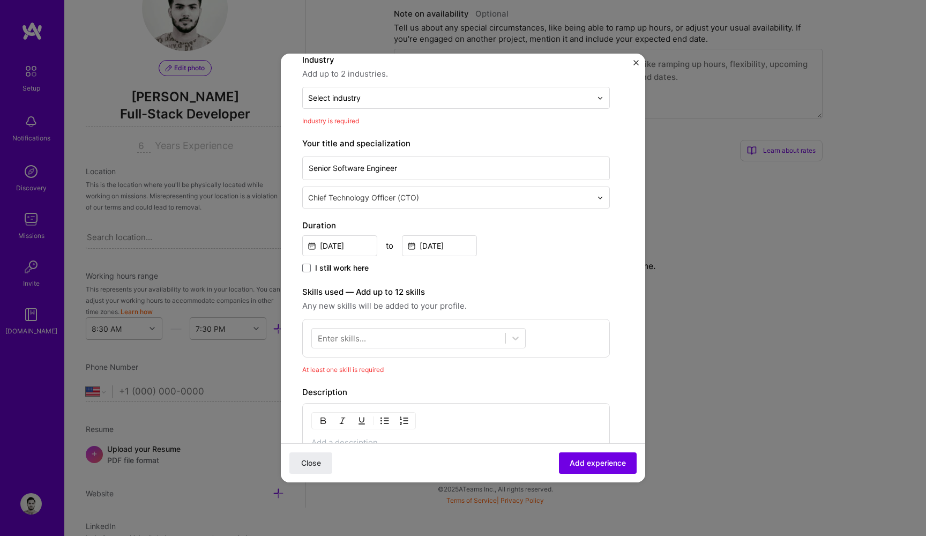
scroll to position [10, 0]
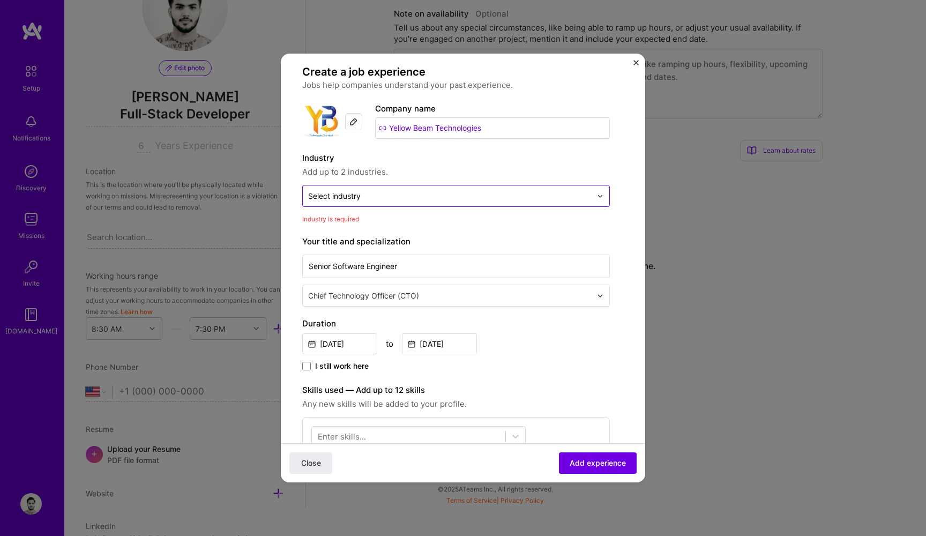
click at [424, 195] on input "text" at bounding box center [450, 195] width 284 height 11
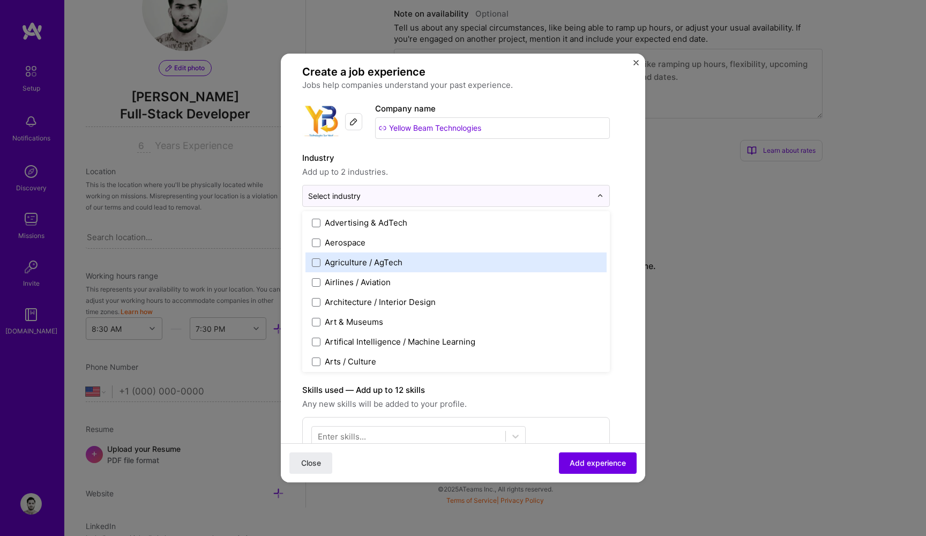
scroll to position [370, 0]
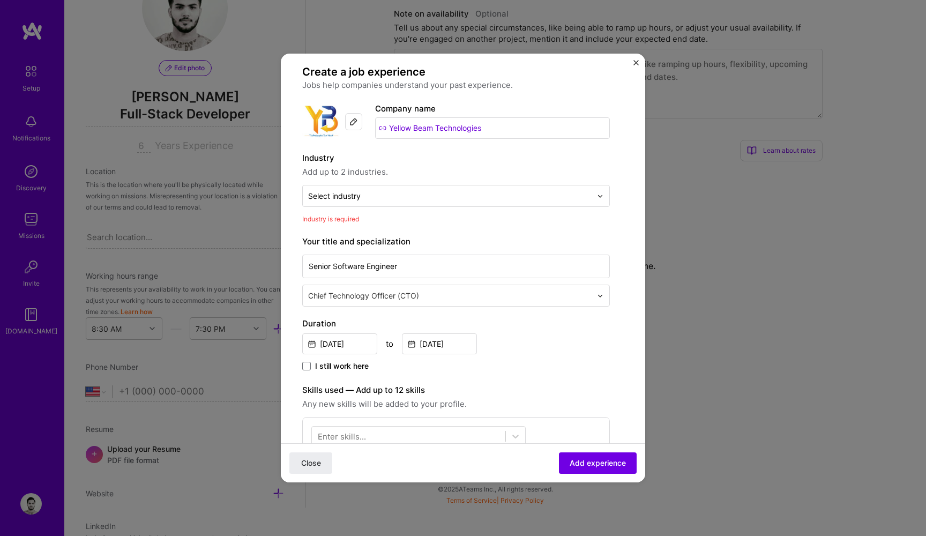
click at [415, 151] on div "Create a job experience Jobs help companies understand your past experience. Co…" at bounding box center [456, 414] width 308 height 699
click at [390, 202] on div at bounding box center [450, 195] width 284 height 13
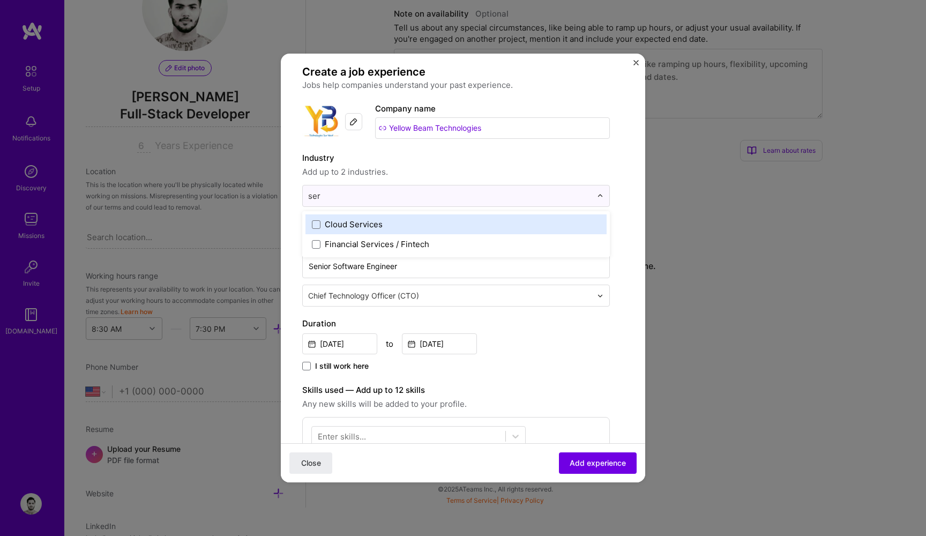
scroll to position [0, 0]
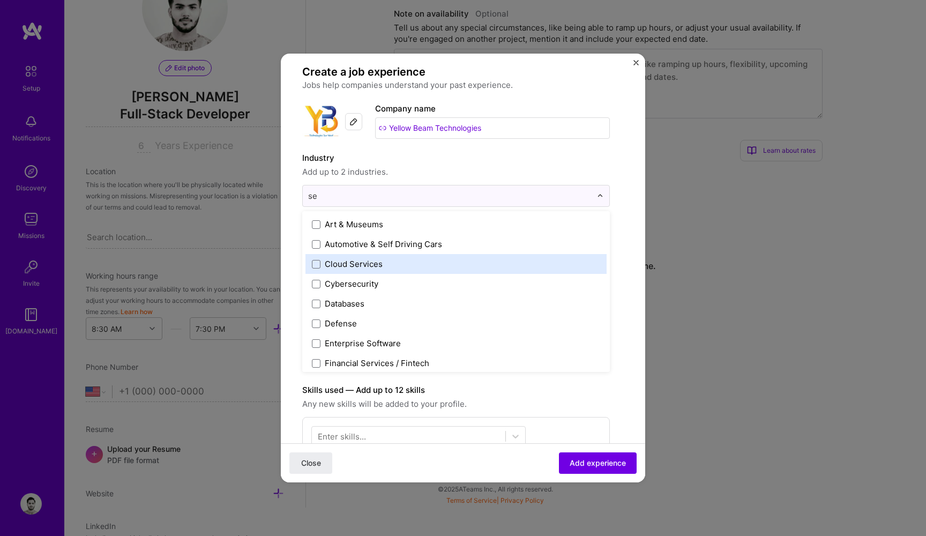
type input "s"
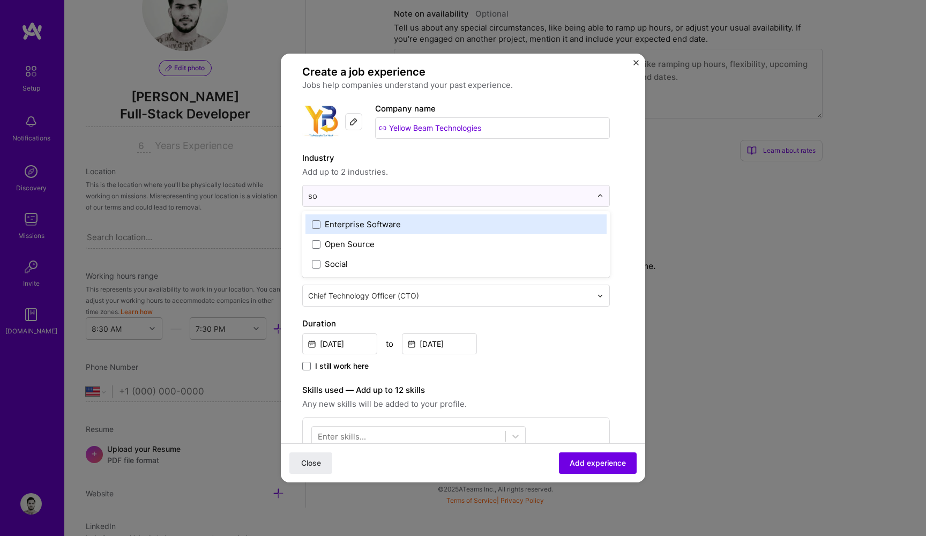
type input "sof"
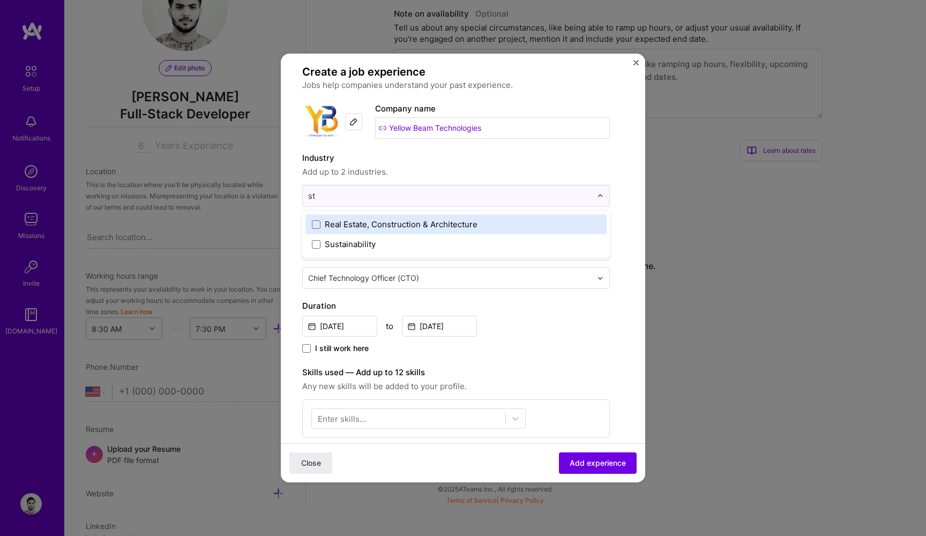
type input "s"
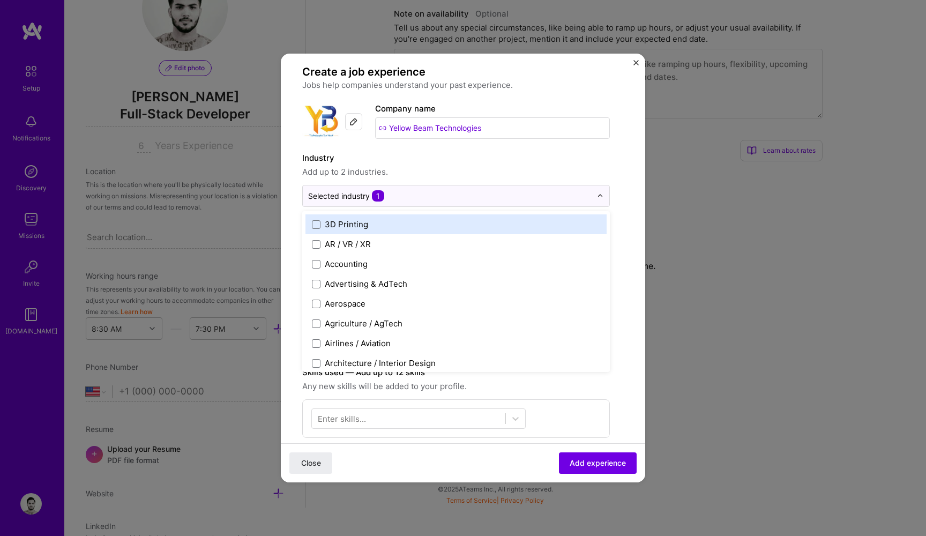
click at [471, 174] on span "Add up to 2 industries." at bounding box center [456, 172] width 308 height 13
click at [397, 205] on div "Selected industry 1" at bounding box center [450, 195] width 294 height 21
click at [436, 165] on div "Industry Add up to 2 industries." at bounding box center [456, 165] width 308 height 27
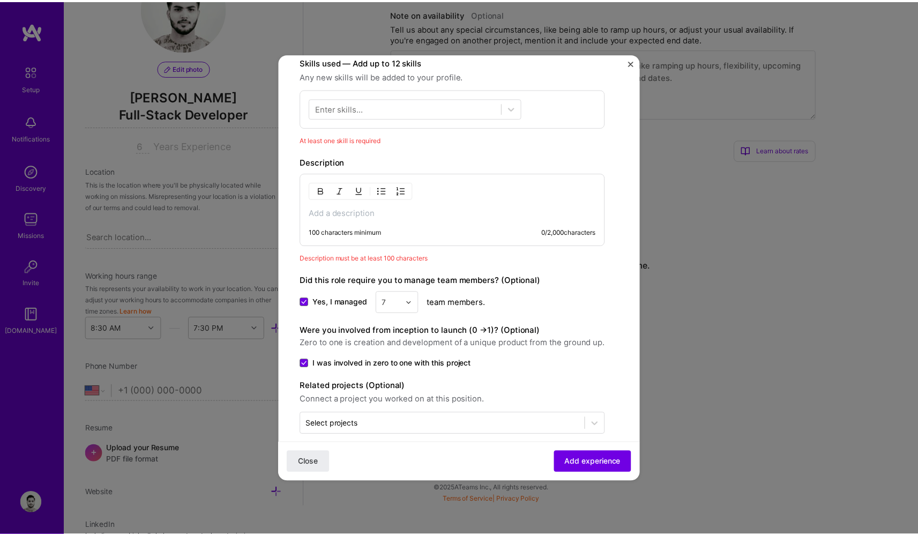
scroll to position [334, 0]
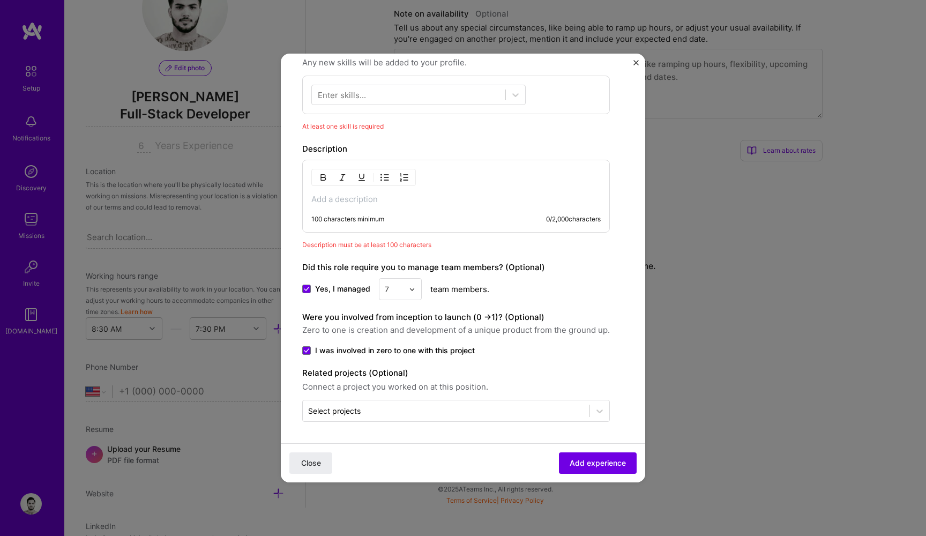
click at [419, 218] on div "100 characters minimum 0 / 2,000 characters" at bounding box center [455, 219] width 289 height 9
click at [403, 77] on div "Enter skills..." at bounding box center [456, 95] width 308 height 39
click at [407, 105] on div at bounding box center [418, 95] width 214 height 20
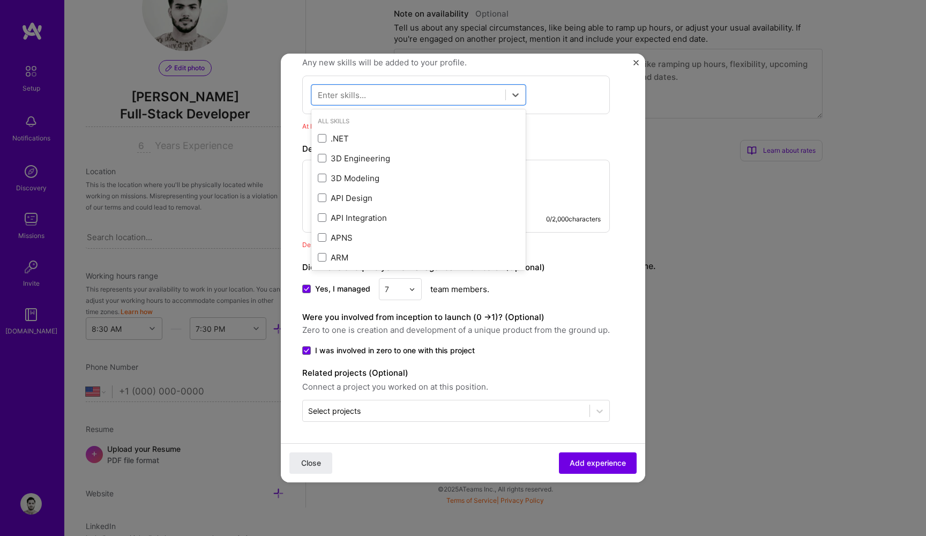
click at [610, 100] on div "option .NET focused, 0 of 2. 378 results available. Use Up and Down to choose o…" at bounding box center [456, 95] width 308 height 39
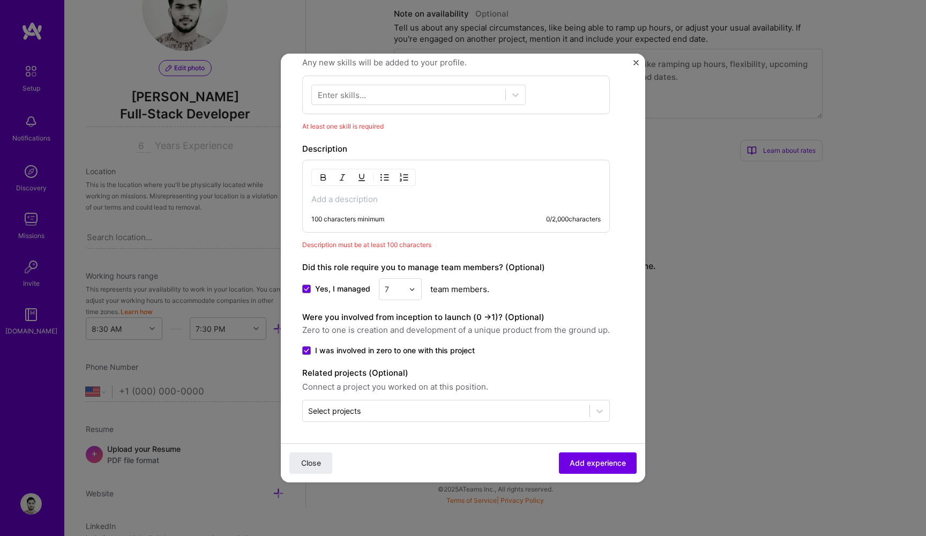
click at [632, 66] on form "Create a job experience Jobs help companies understand your past experience. Co…" at bounding box center [463, 111] width 365 height 741
click at [633, 63] on form "Create a job experience Jobs help companies understand your past experience. Co…" at bounding box center [463, 111] width 365 height 741
click at [636, 62] on img "Close" at bounding box center [636, 62] width 5 height 5
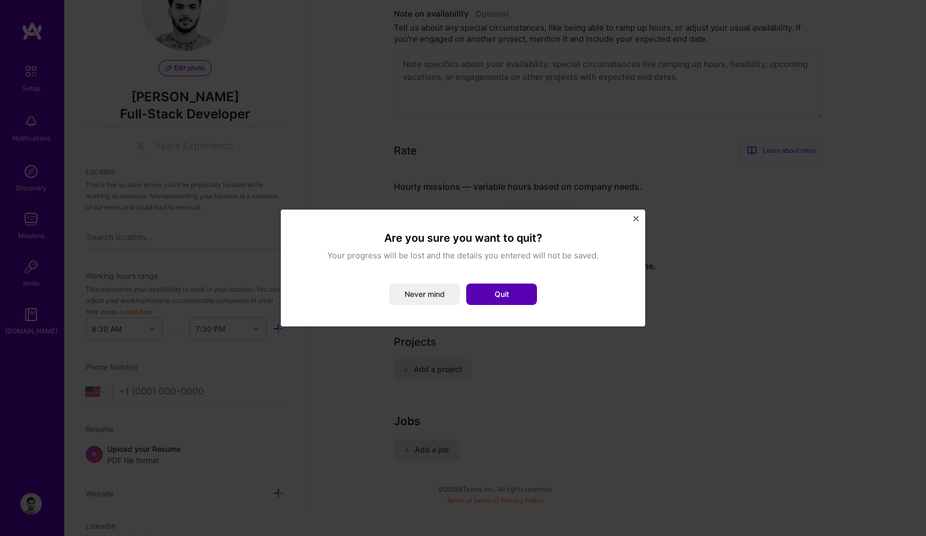
click at [495, 297] on button "Quit" at bounding box center [501, 294] width 71 height 21
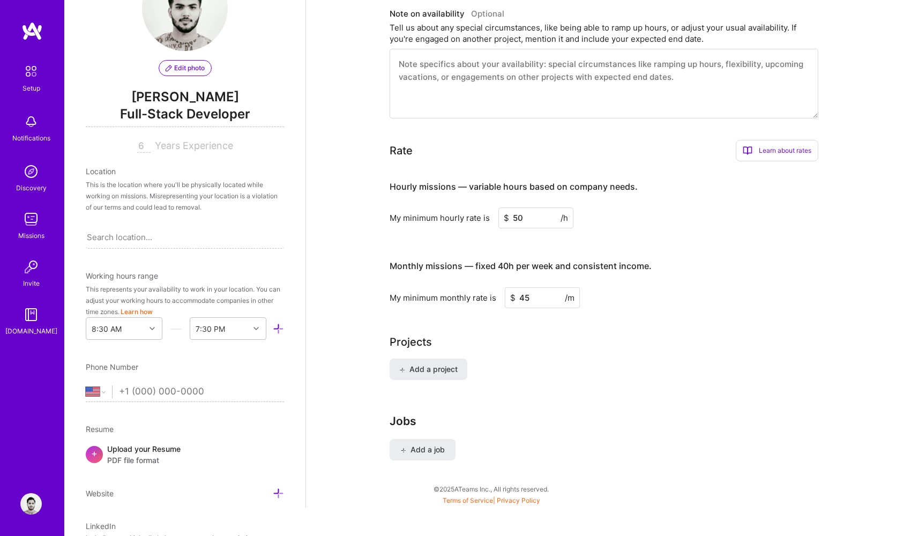
scroll to position [0, 0]
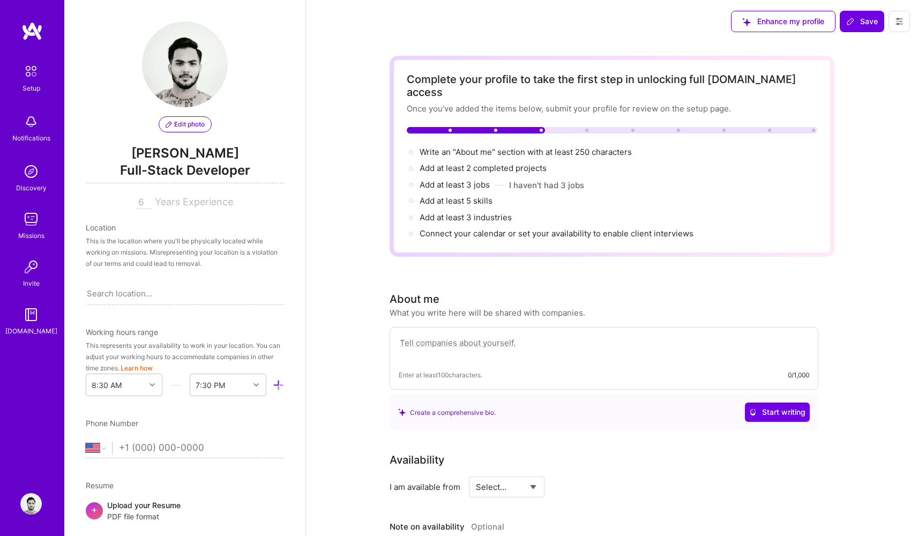
click at [801, 23] on span "Enhance my profile" at bounding box center [783, 21] width 82 height 11
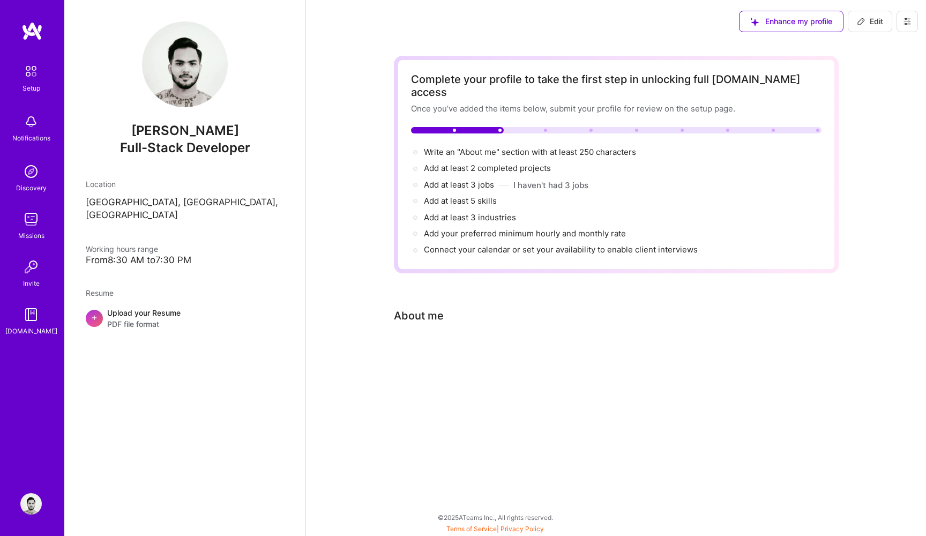
click at [756, 21] on icon at bounding box center [755, 22] width 9 height 9
click at [549, 127] on div at bounding box center [616, 130] width 411 height 6
